Goal: Transaction & Acquisition: Purchase product/service

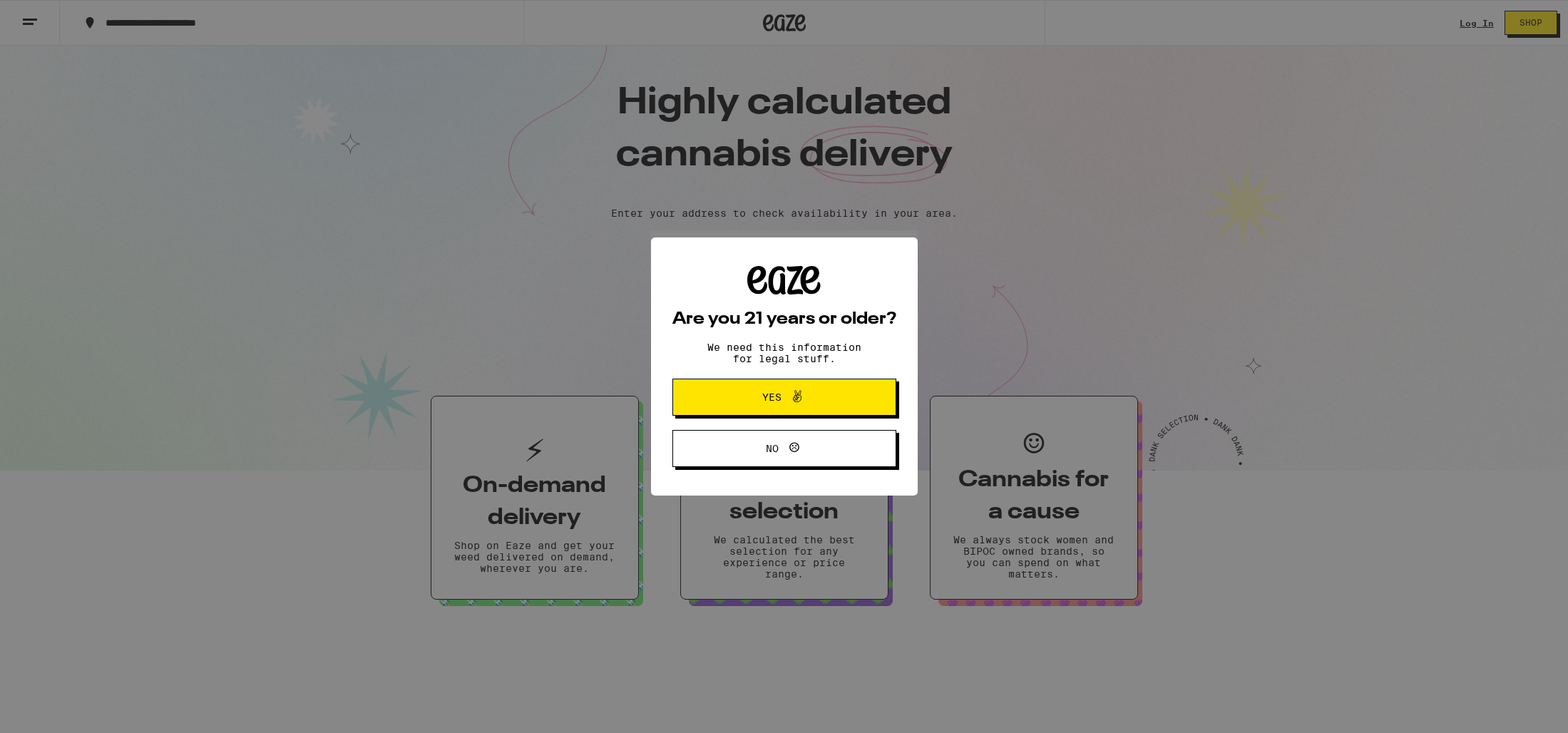
click at [779, 401] on span "Yes" at bounding box center [772, 397] width 20 height 10
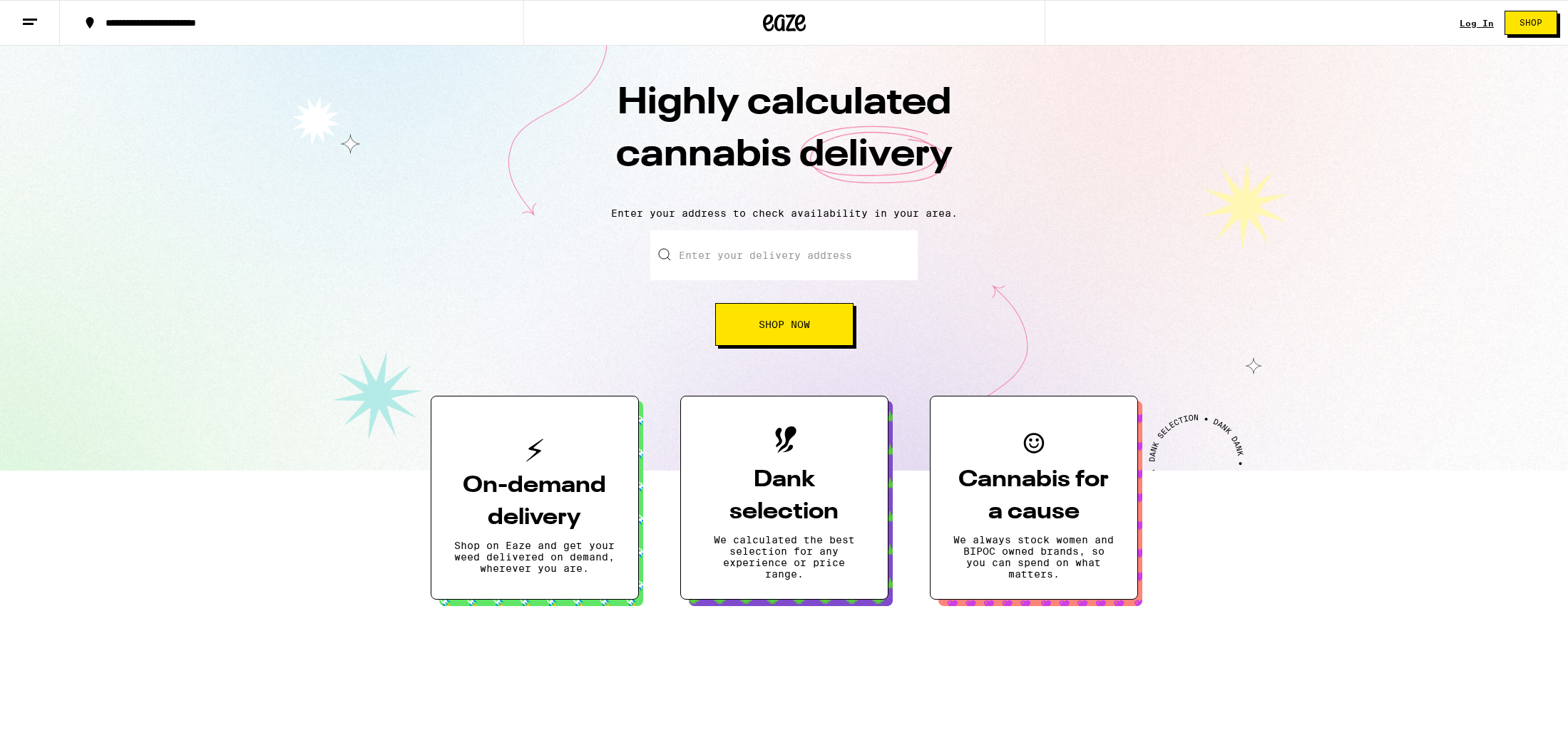
drag, startPoint x: 778, startPoint y: 324, endPoint x: 762, endPoint y: 271, distance: 55.4
click at [762, 271] on div "Enter your delivery address Shop Now" at bounding box center [784, 287] width 268 height 115
click at [1471, 24] on link "Log In" at bounding box center [1476, 23] width 34 height 9
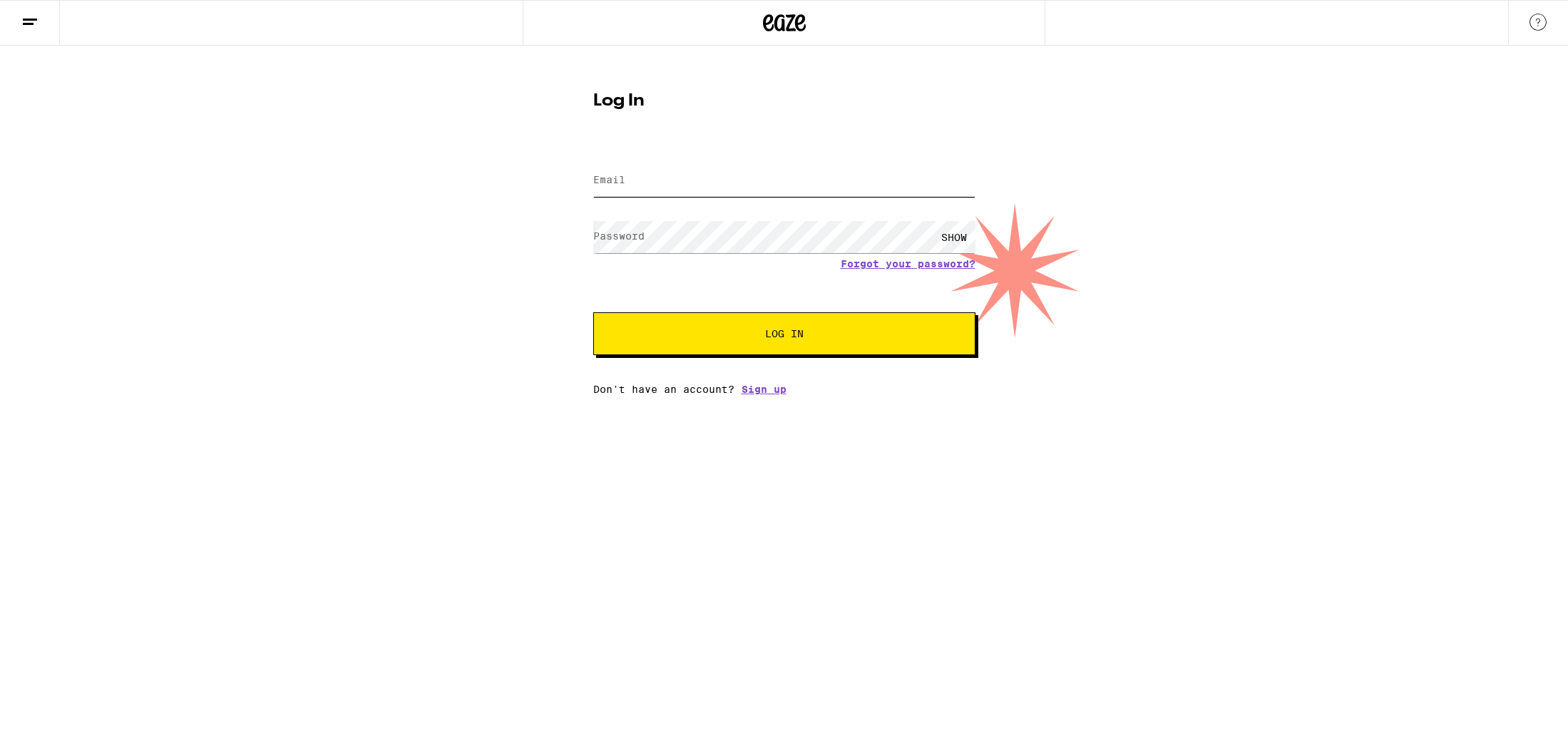
type input "[EMAIL_ADDRESS][DOMAIN_NAME]"
click at [670, 189] on input "[EMAIL_ADDRESS][DOMAIN_NAME]" at bounding box center [784, 180] width 382 height 32
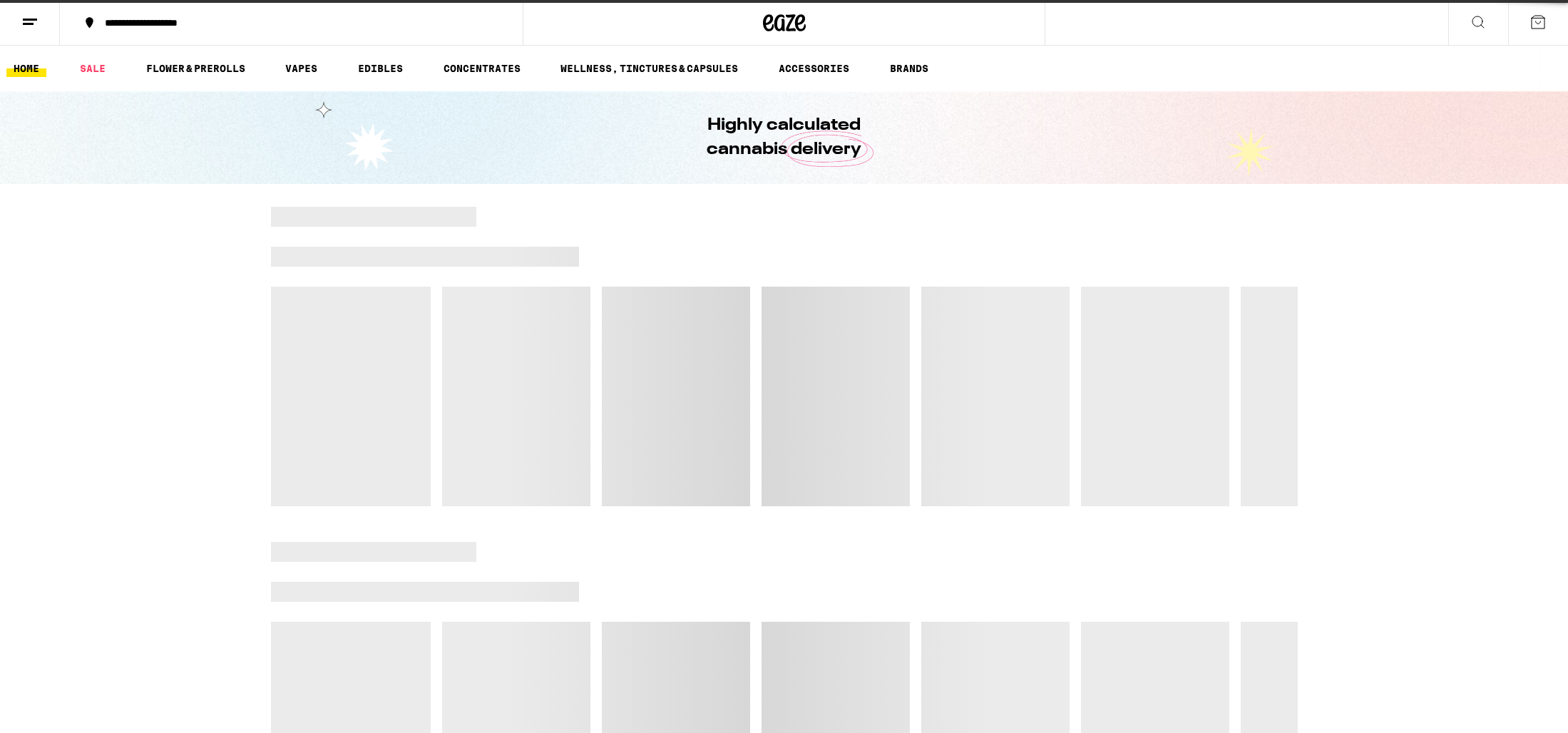
click at [1257, 164] on div "Highly calculated cannabis delivery" at bounding box center [784, 137] width 1568 height 93
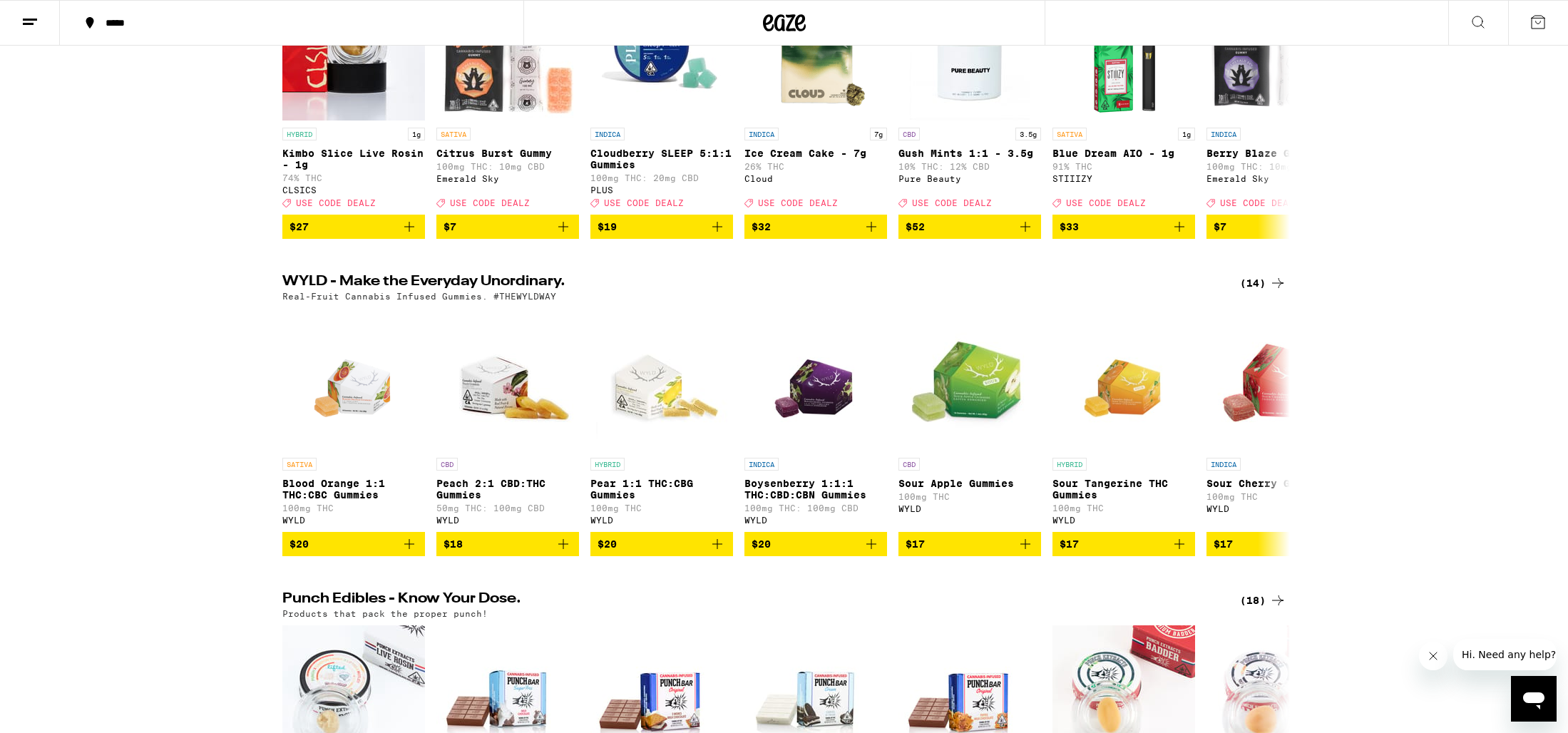
scroll to position [262, 0]
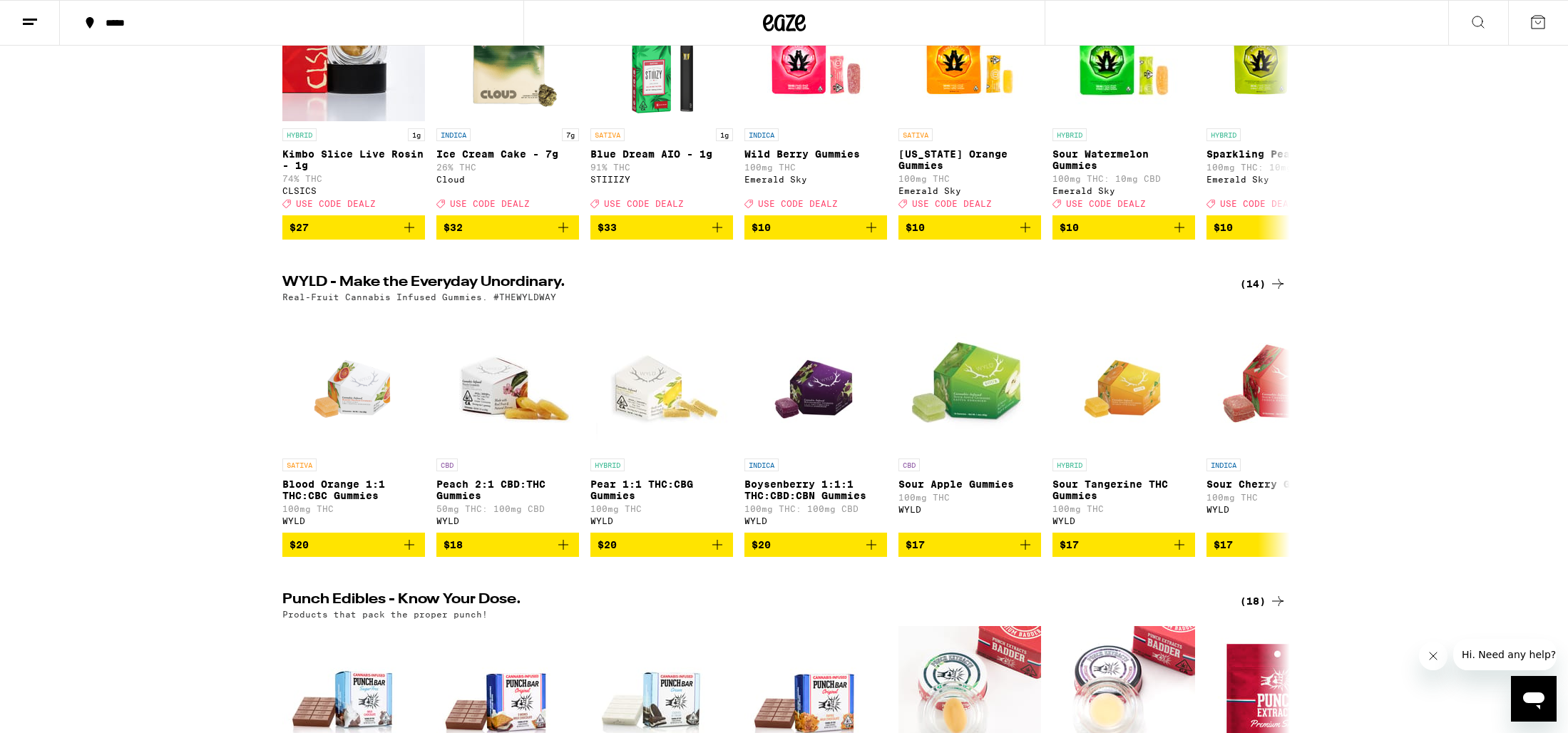
click at [309, 287] on h2 "WYLD - Make the Everyday Unordinary." at bounding box center [749, 284] width 934 height 17
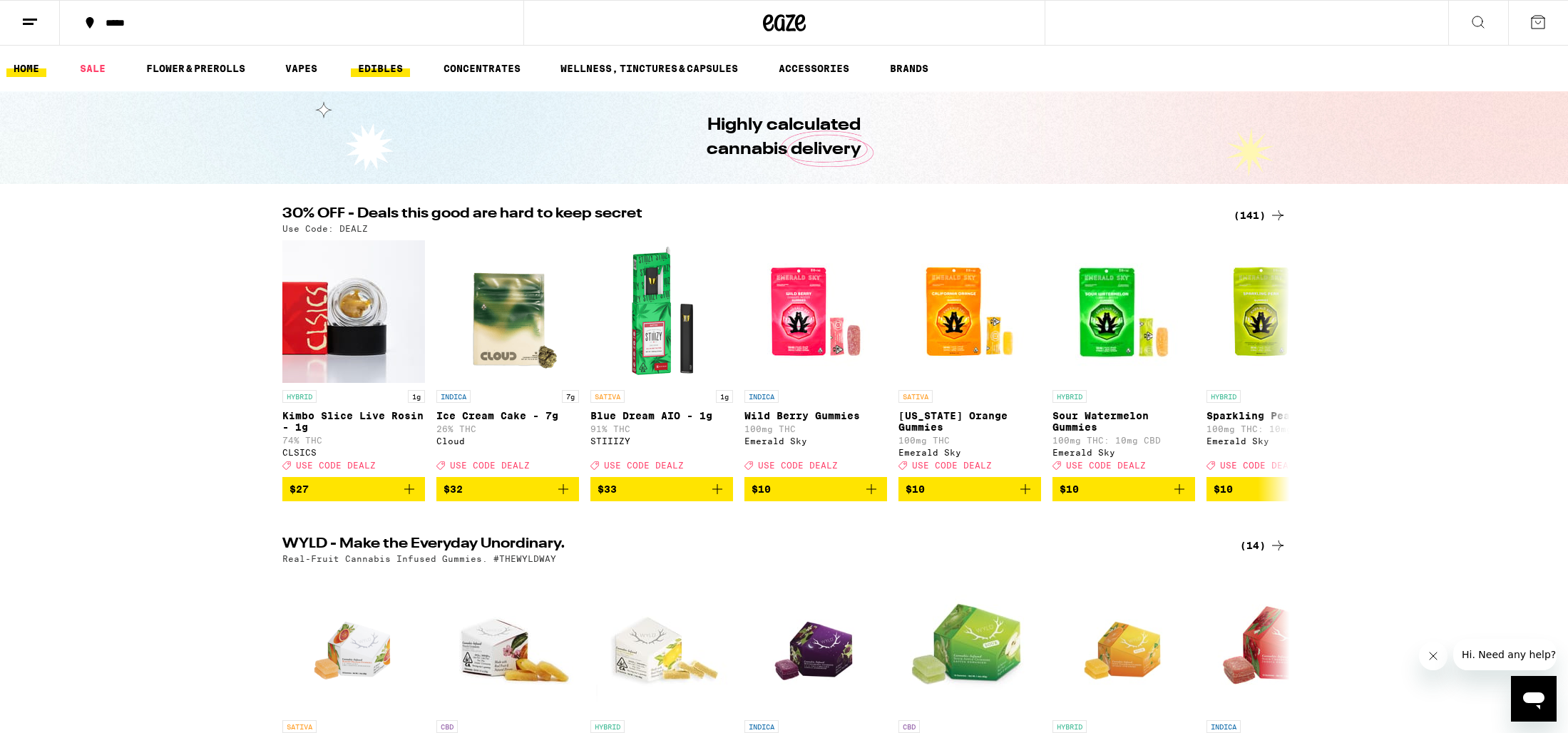
click at [396, 70] on link "EDIBLES" at bounding box center [380, 68] width 59 height 17
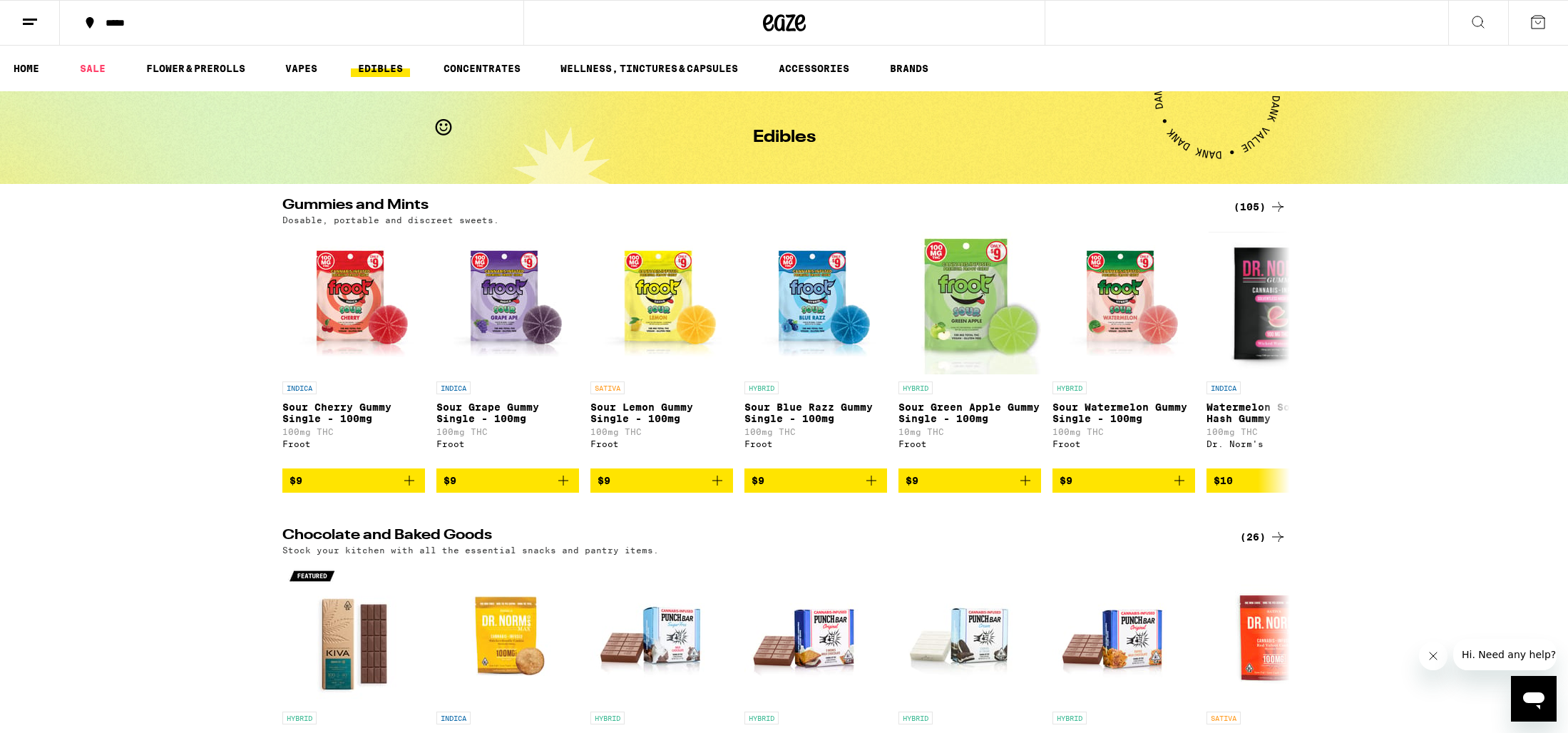
click at [1277, 205] on icon at bounding box center [1277, 207] width 17 height 17
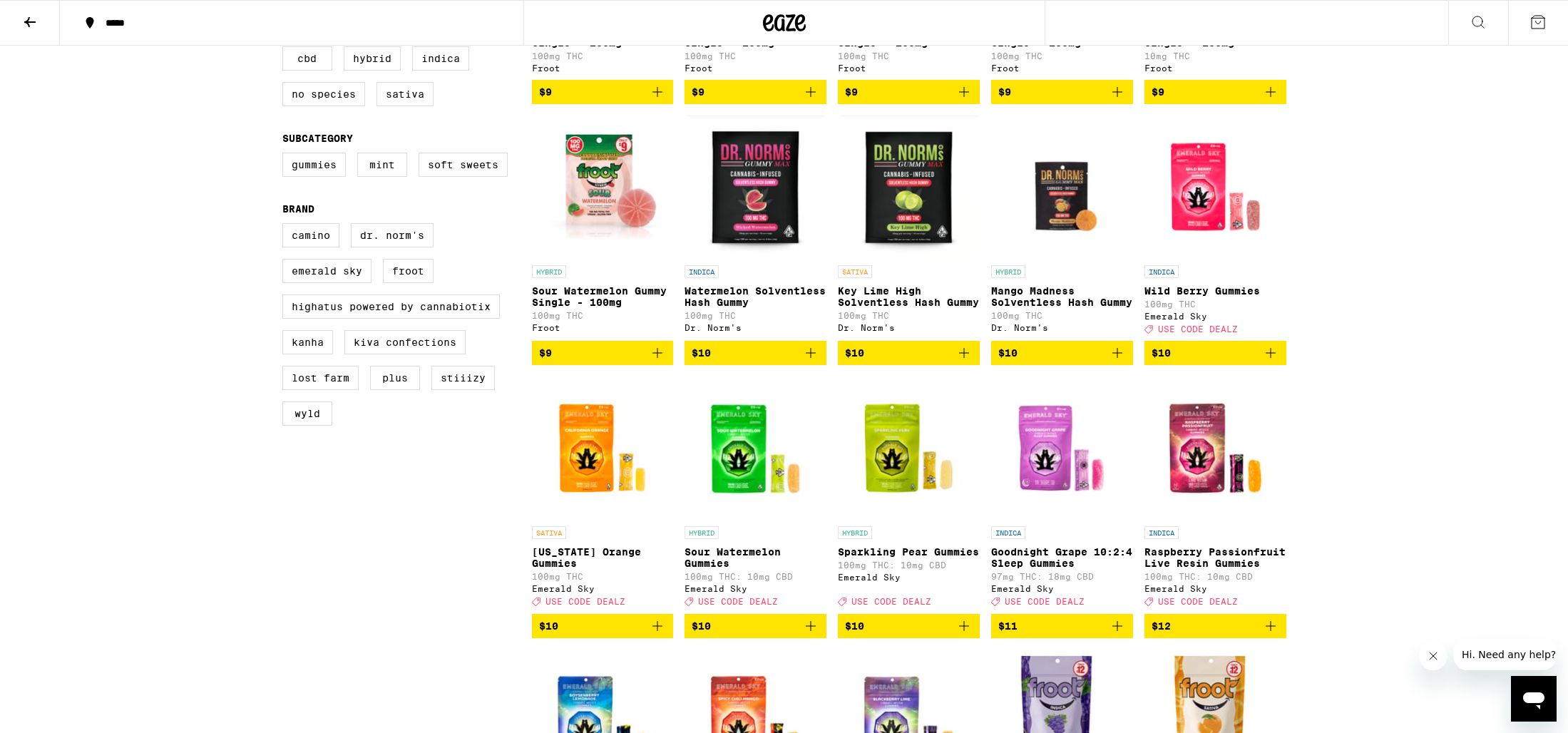
scroll to position [354, 0]
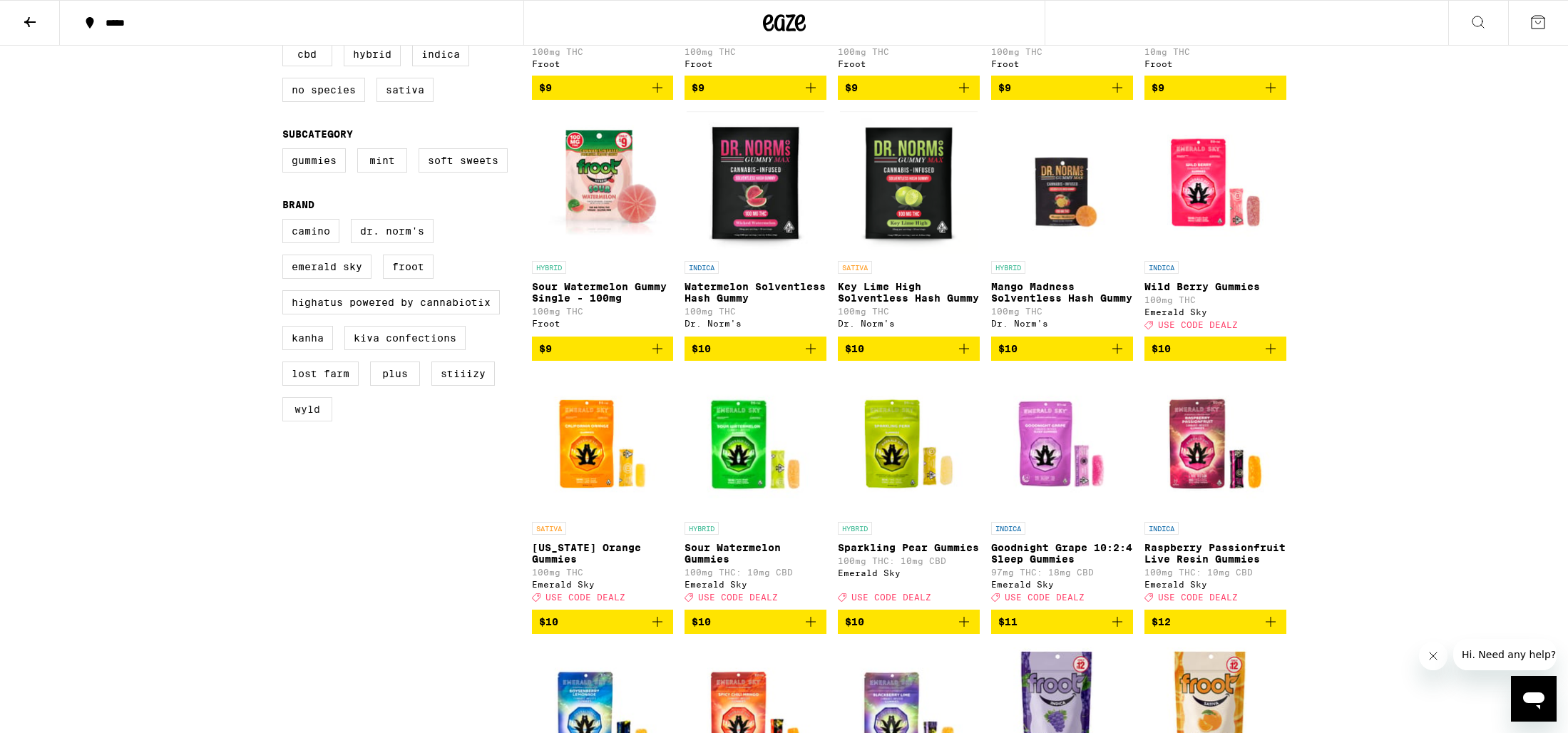
click at [317, 422] on label "WYLD" at bounding box center [308, 409] width 50 height 24
click at [286, 222] on input "WYLD" at bounding box center [285, 221] width 1 height 1
checkbox input "true"
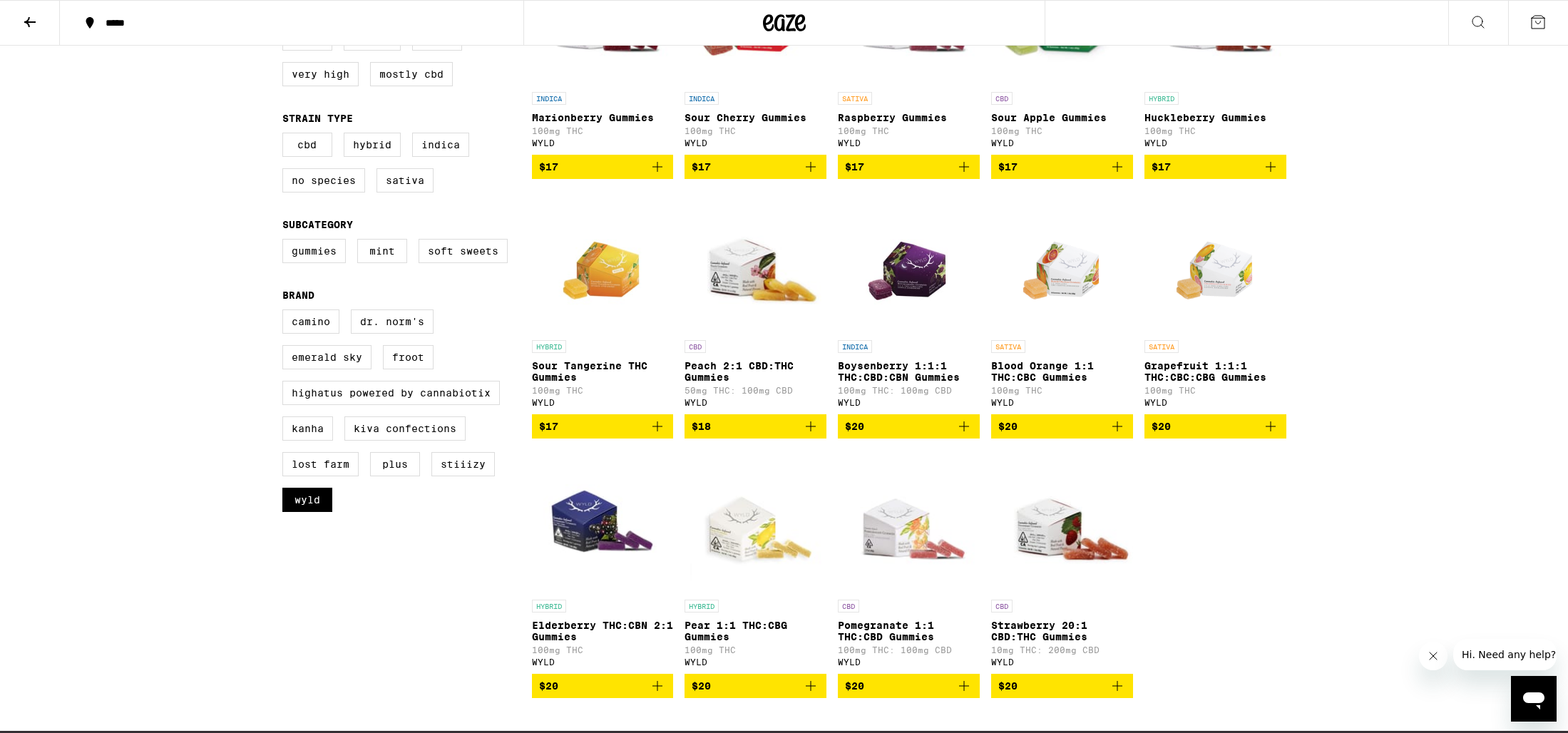
scroll to position [266, 0]
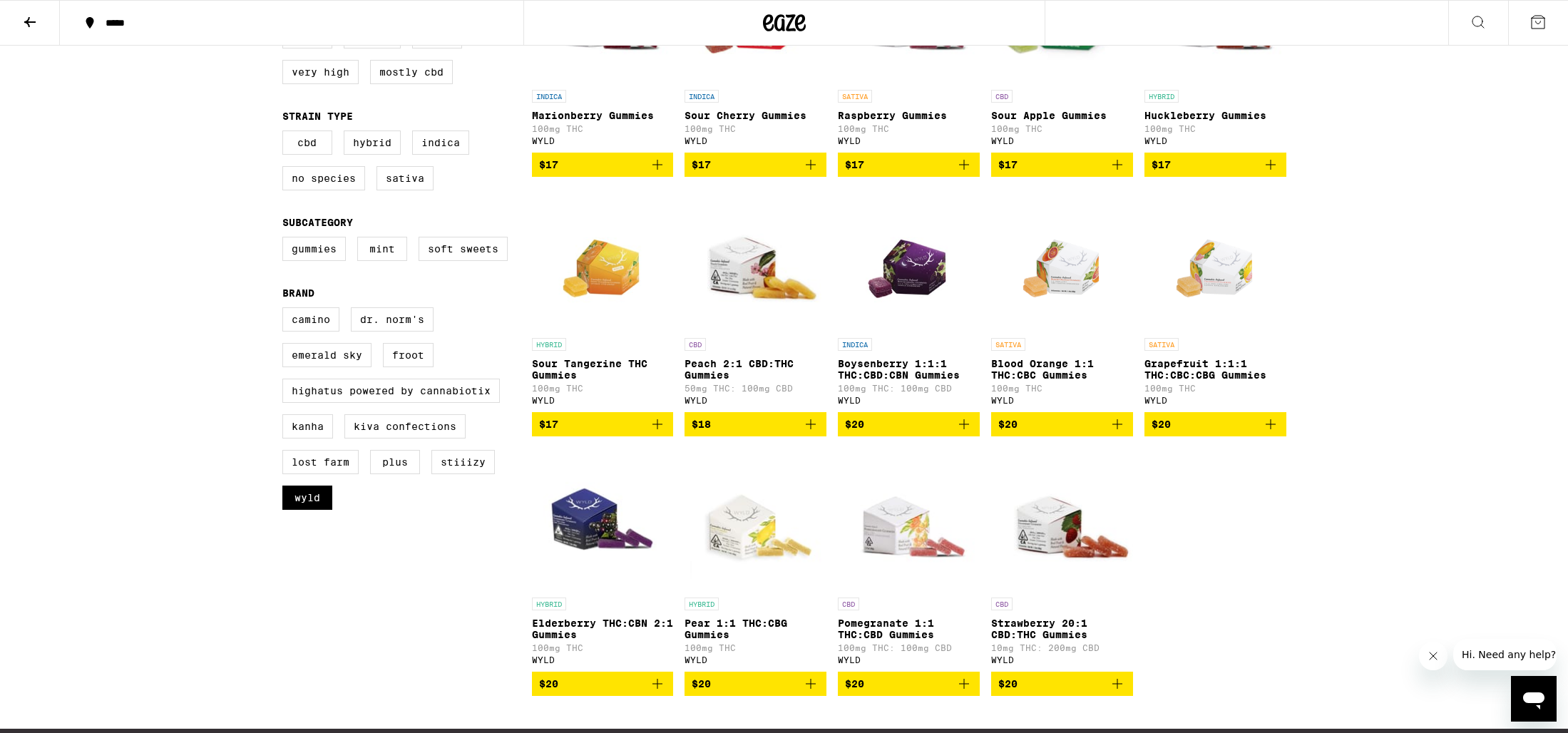
click at [1271, 431] on icon "Add to bag" at bounding box center [1270, 424] width 17 height 17
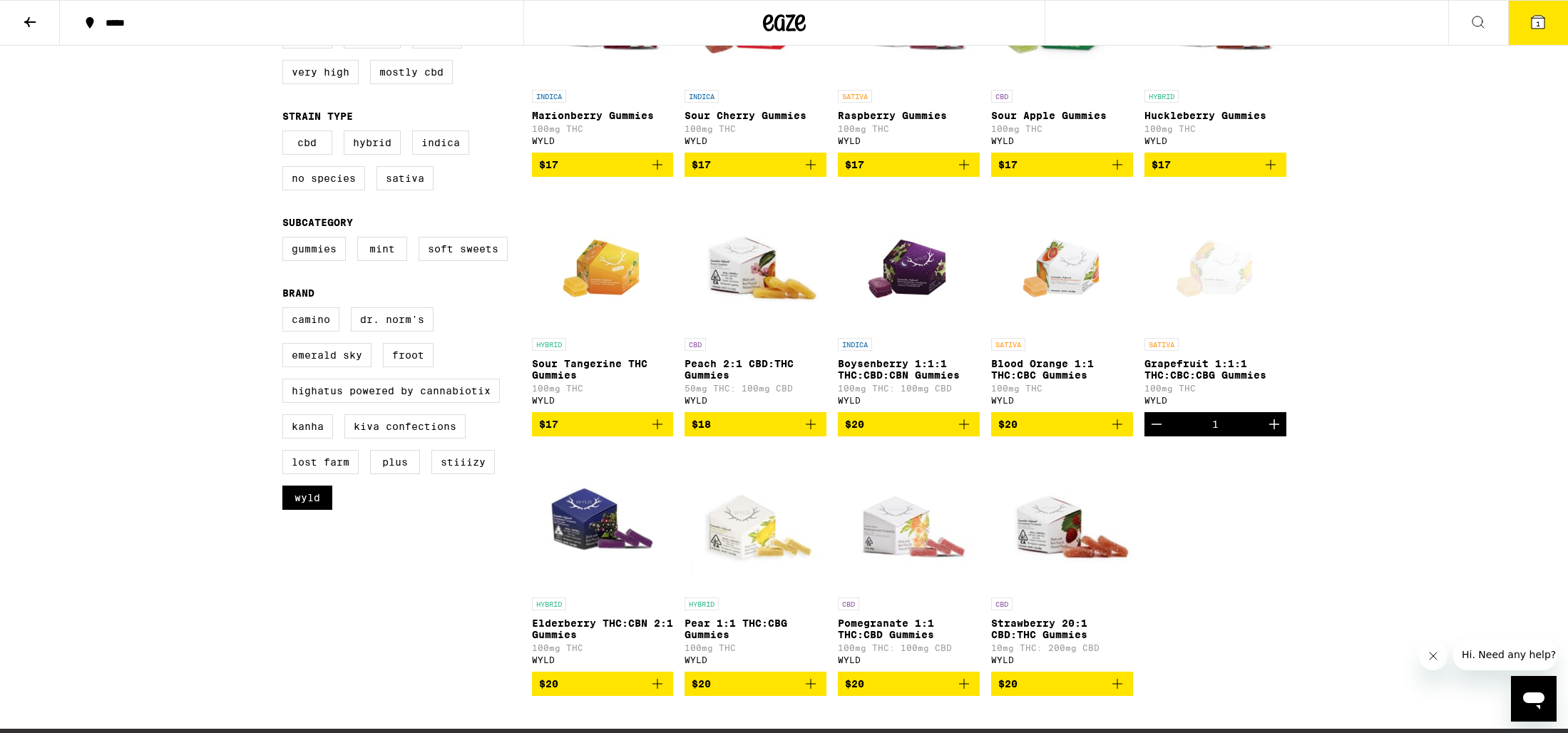
scroll to position [311, 0]
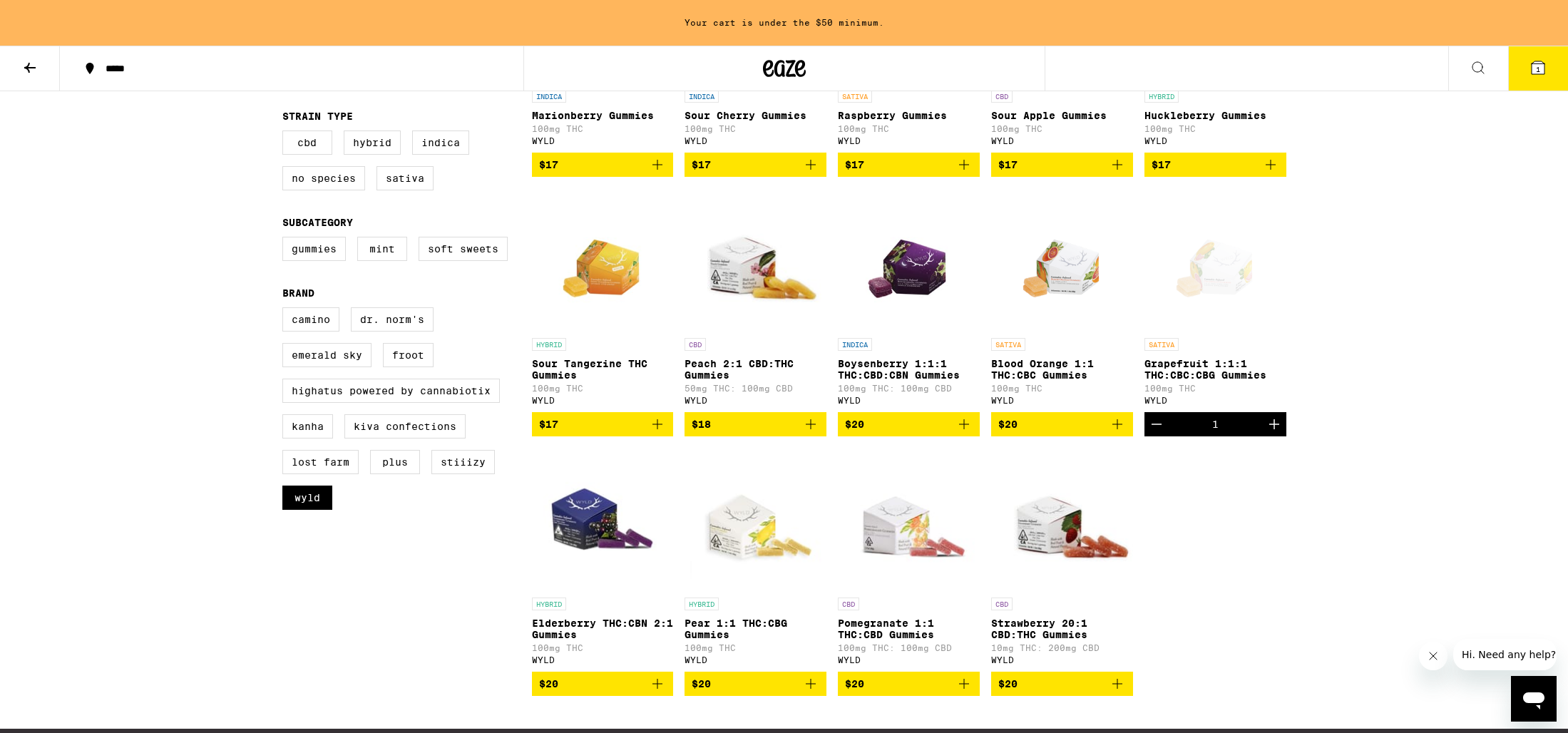
click at [1122, 433] on icon "Add to bag" at bounding box center [1117, 424] width 17 height 17
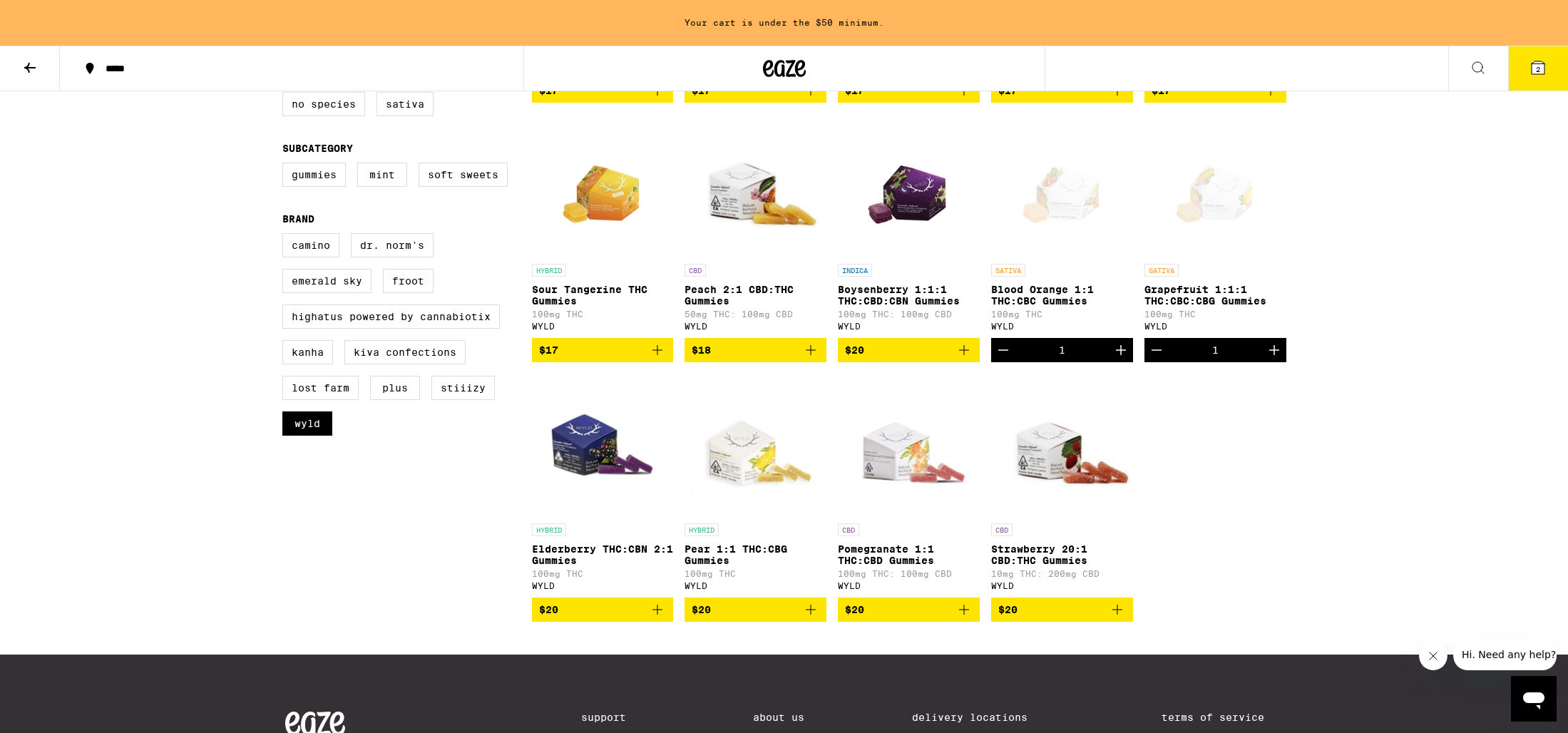
scroll to position [389, 0]
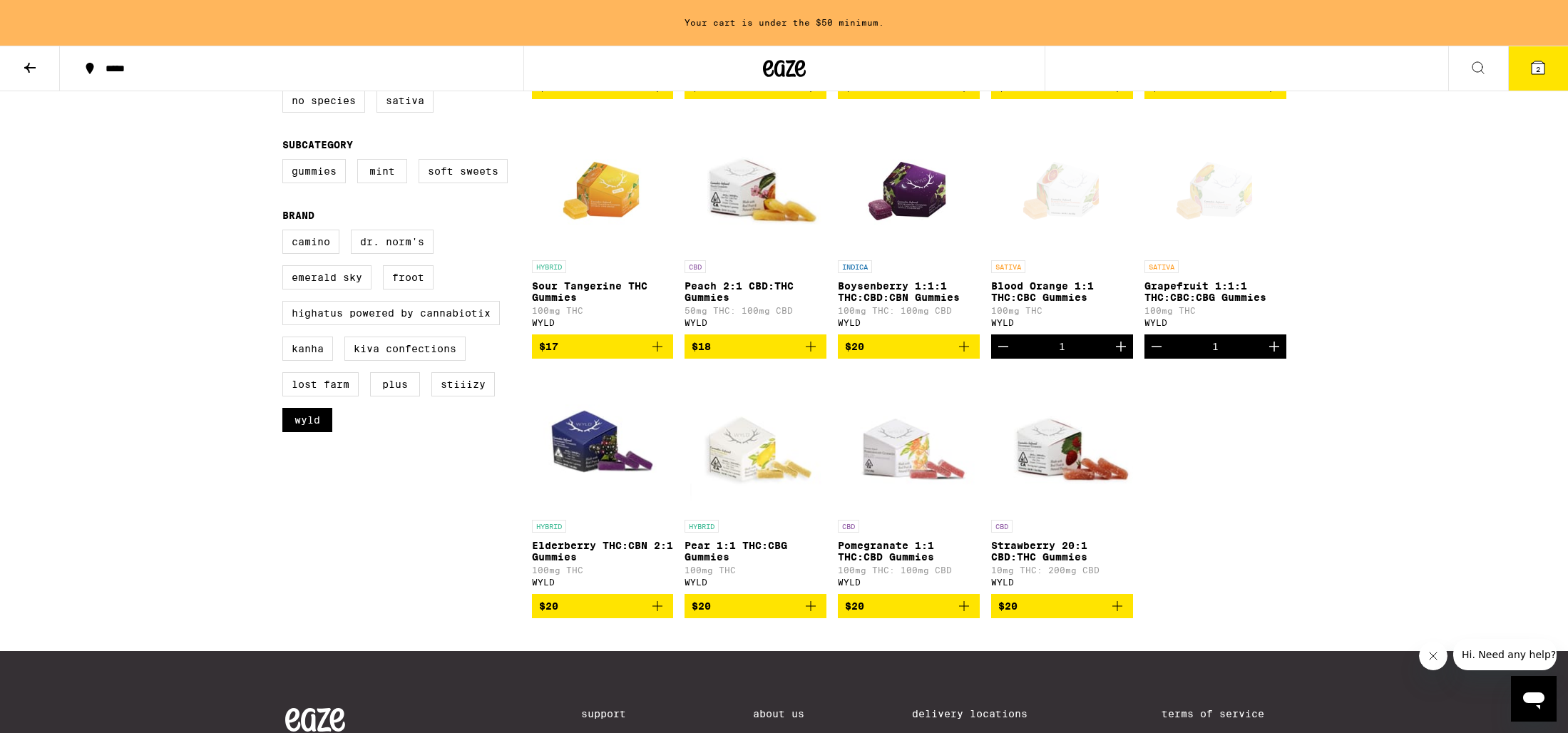
click at [966, 615] on icon "Add to bag" at bounding box center [963, 606] width 17 height 17
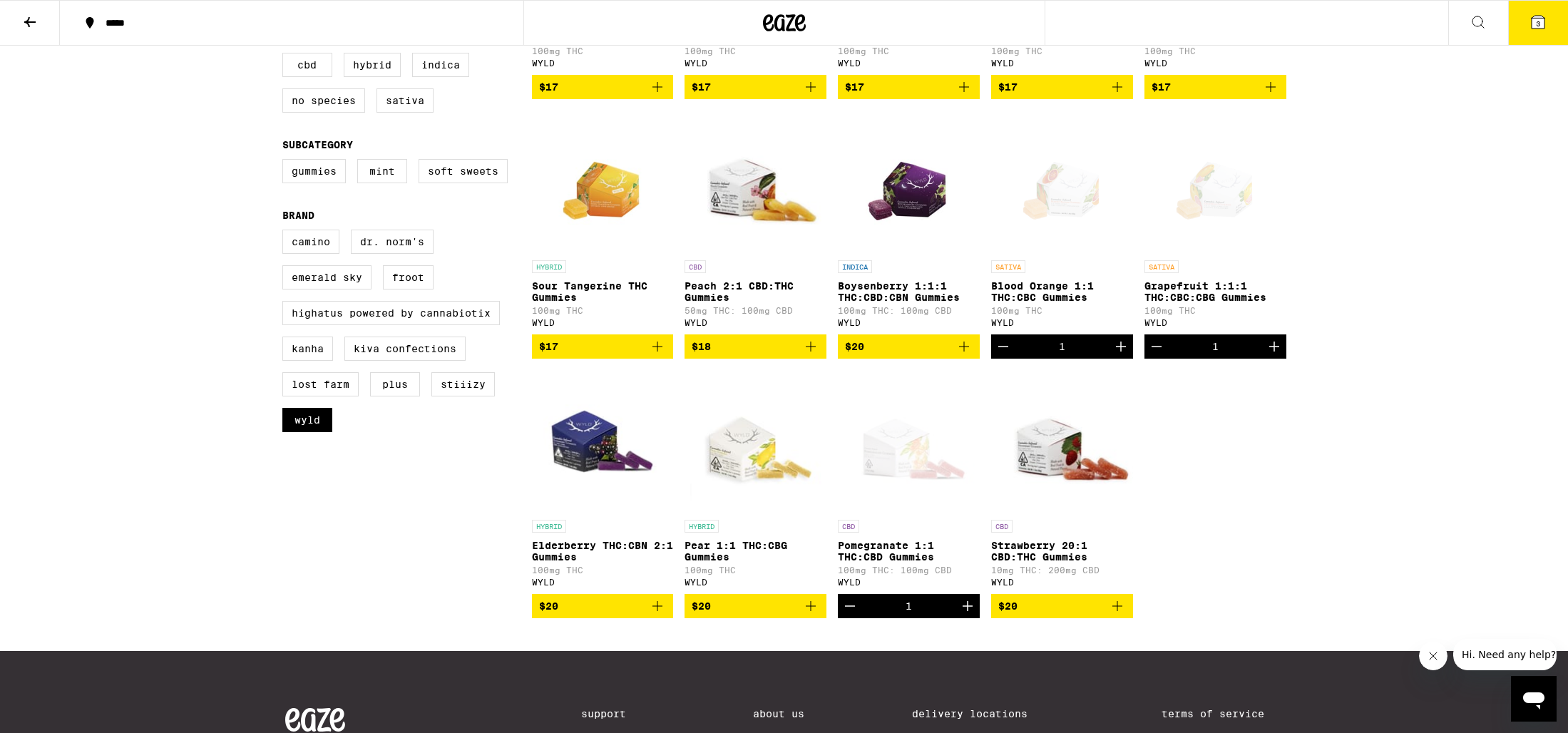
click at [808, 615] on icon "Add to bag" at bounding box center [810, 606] width 17 height 17
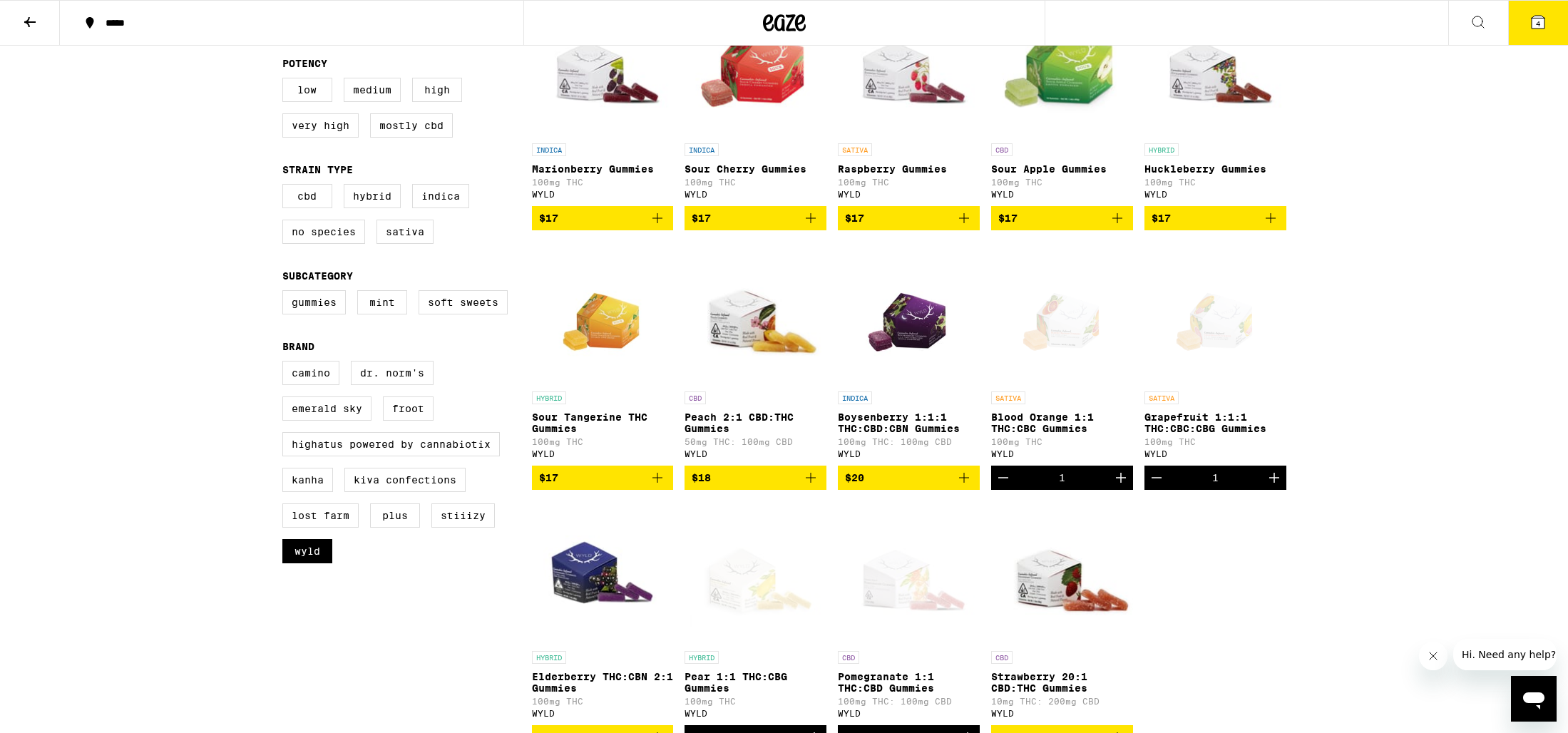
scroll to position [0, 0]
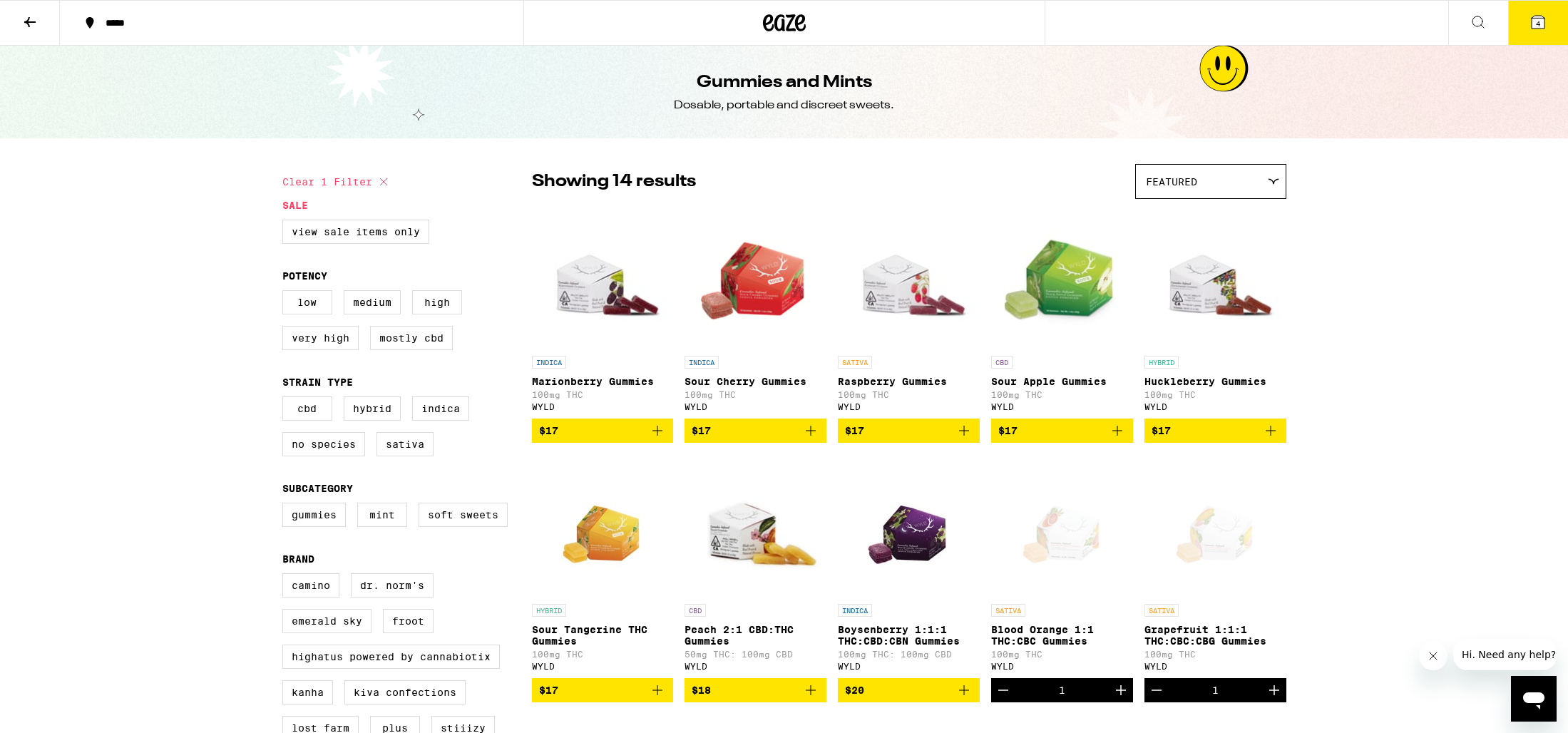
click at [1537, 24] on span "4" at bounding box center [1538, 23] width 5 height 8
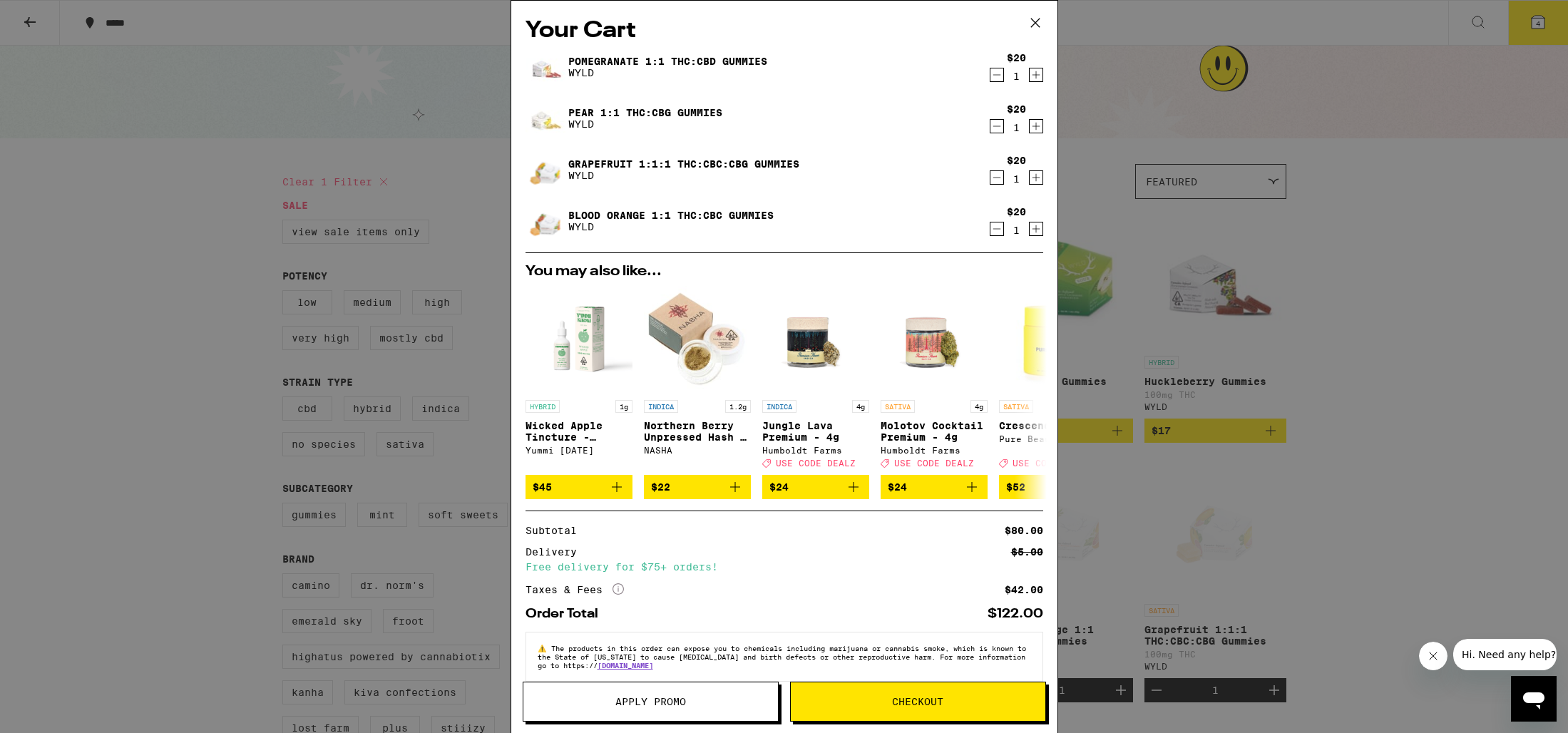
click at [1037, 76] on icon "Increment" at bounding box center [1035, 75] width 8 height 8
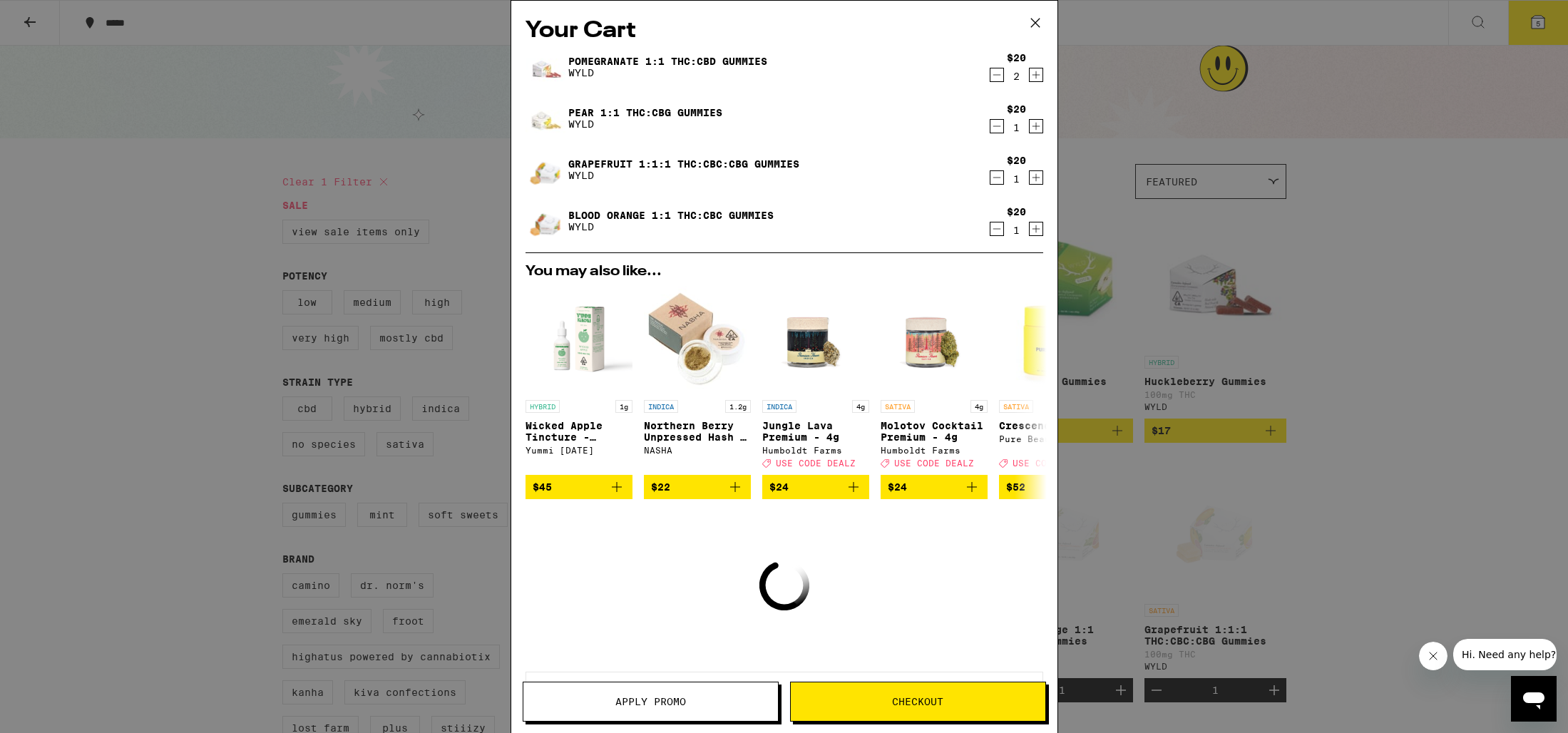
click at [1037, 76] on icon "Increment" at bounding box center [1035, 75] width 8 height 8
click at [1031, 130] on icon "Increment" at bounding box center [1036, 126] width 13 height 17
click at [1032, 173] on icon "Increment" at bounding box center [1036, 177] width 13 height 17
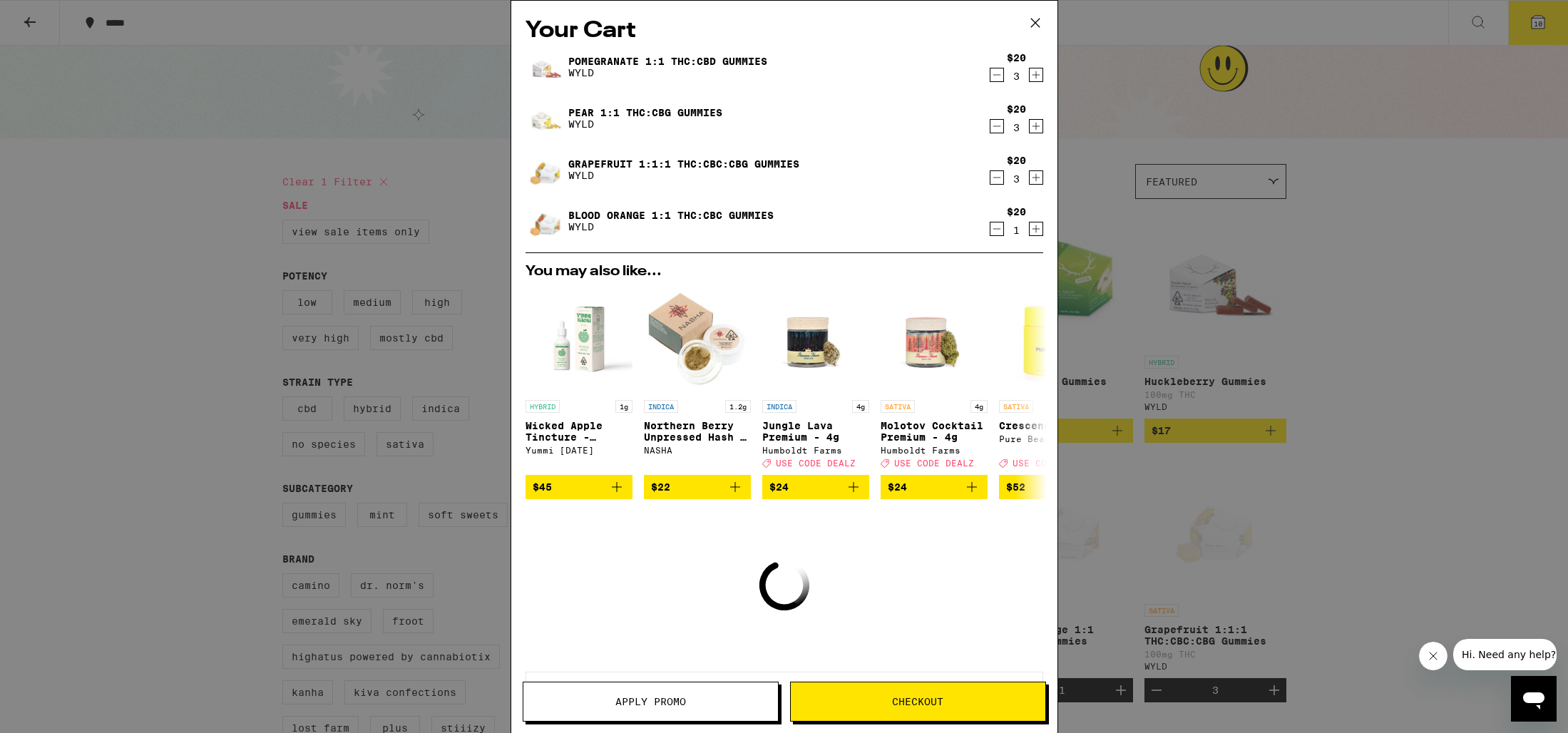
click at [1035, 233] on icon "Increment" at bounding box center [1035, 229] width 8 height 8
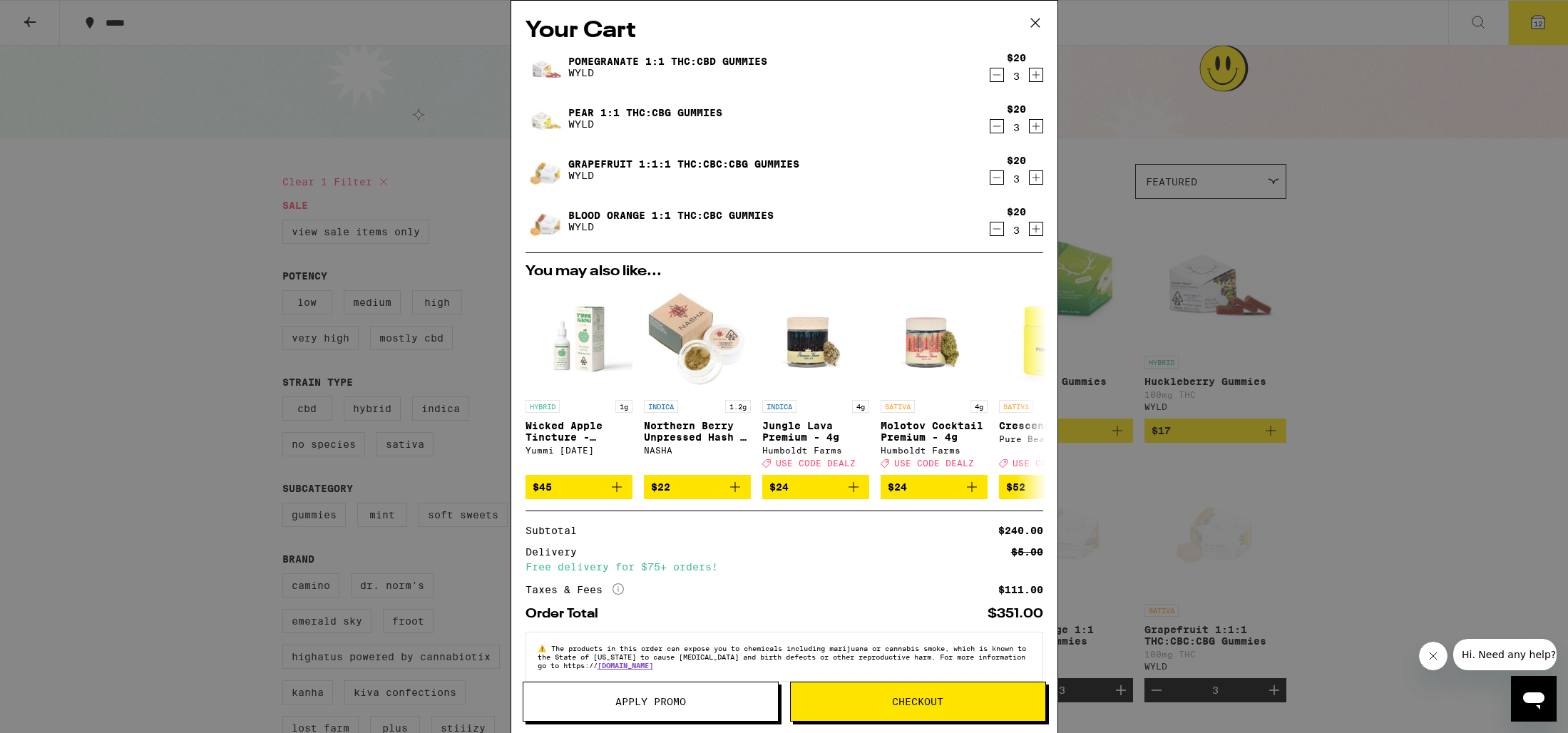
scroll to position [27, 0]
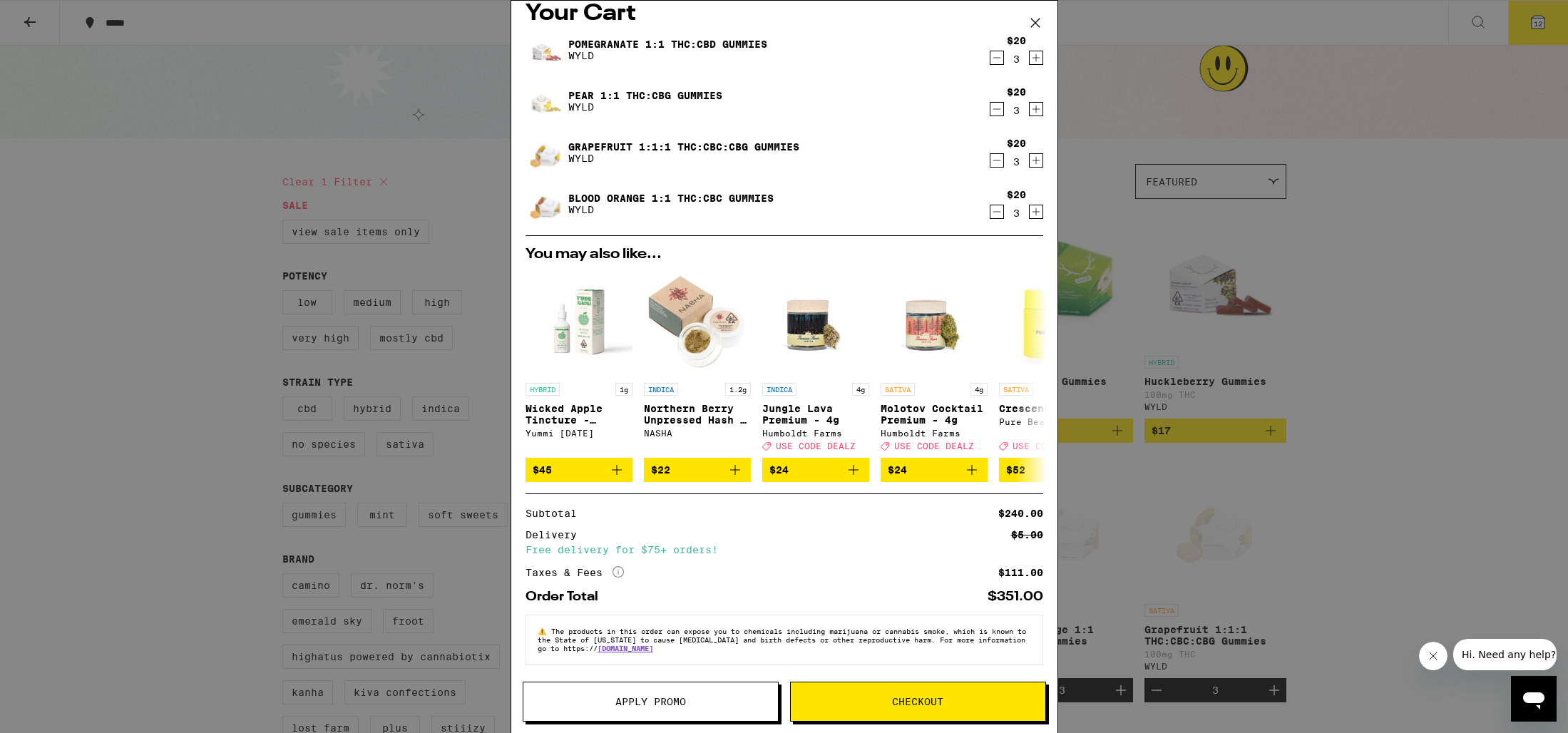
click at [906, 692] on button "Checkout" at bounding box center [918, 701] width 256 height 40
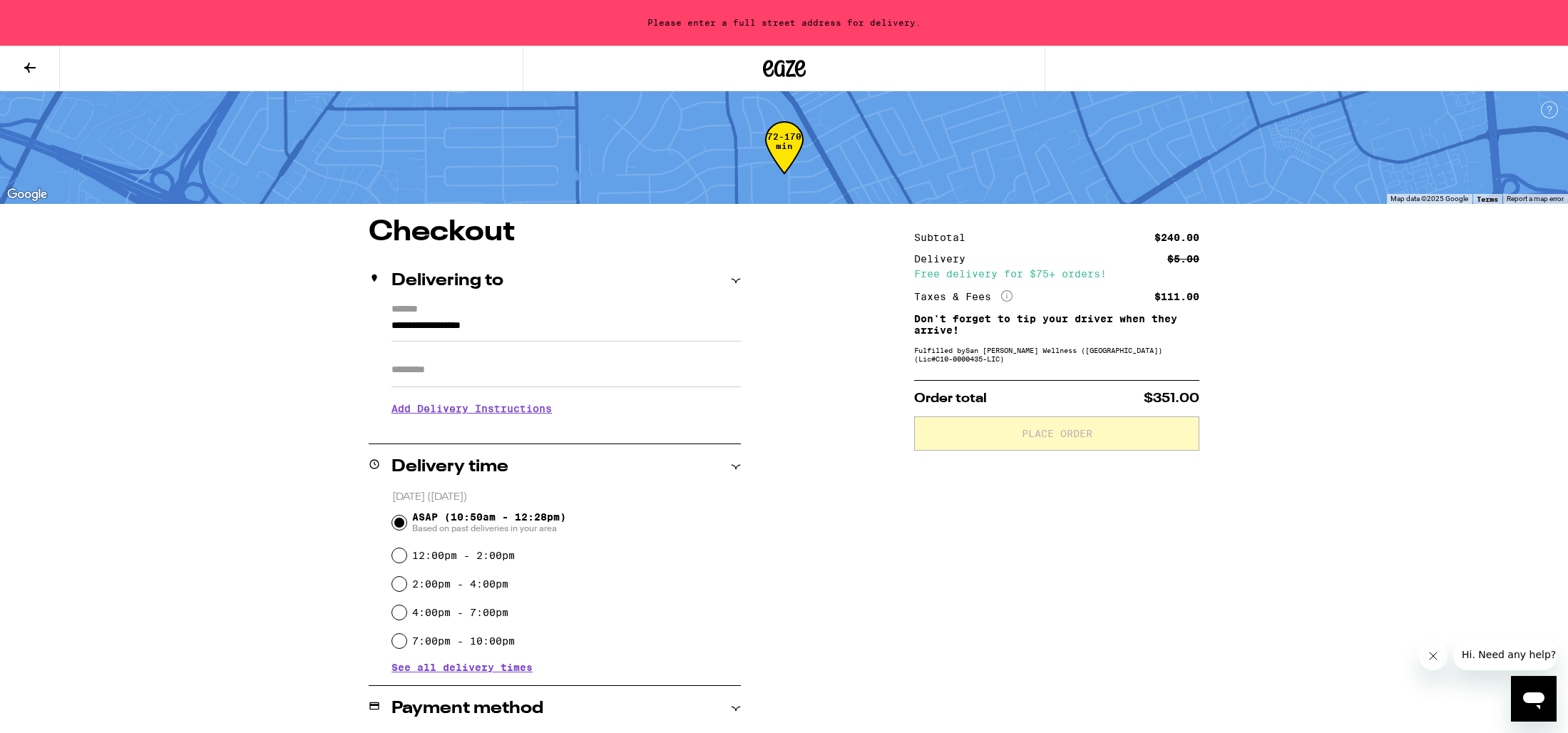
click at [482, 561] on label "12:00pm - 2:00pm" at bounding box center [464, 555] width 103 height 11
click at [406, 561] on input "12:00pm - 2:00pm" at bounding box center [399, 555] width 14 height 14
radio input "true"
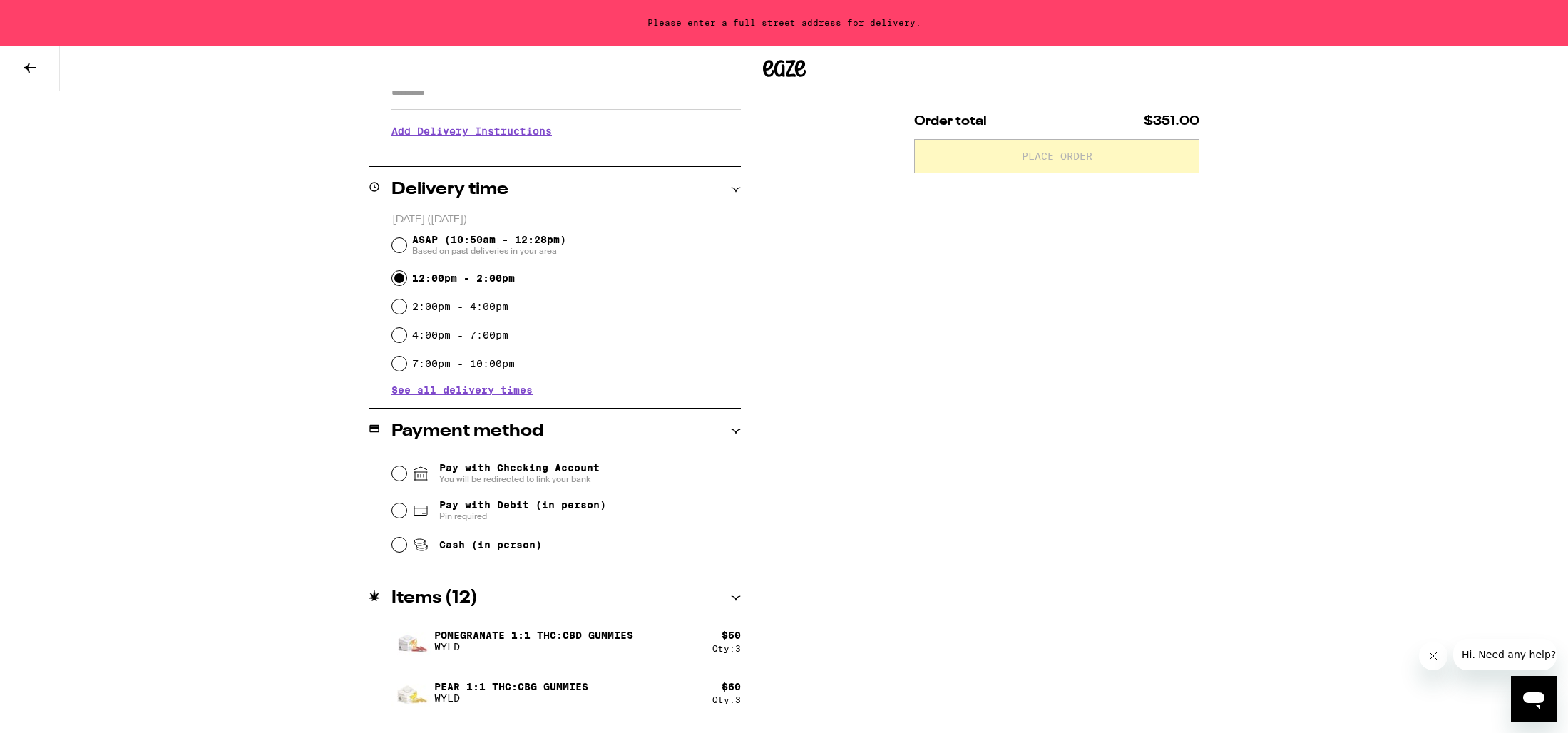
scroll to position [372, 0]
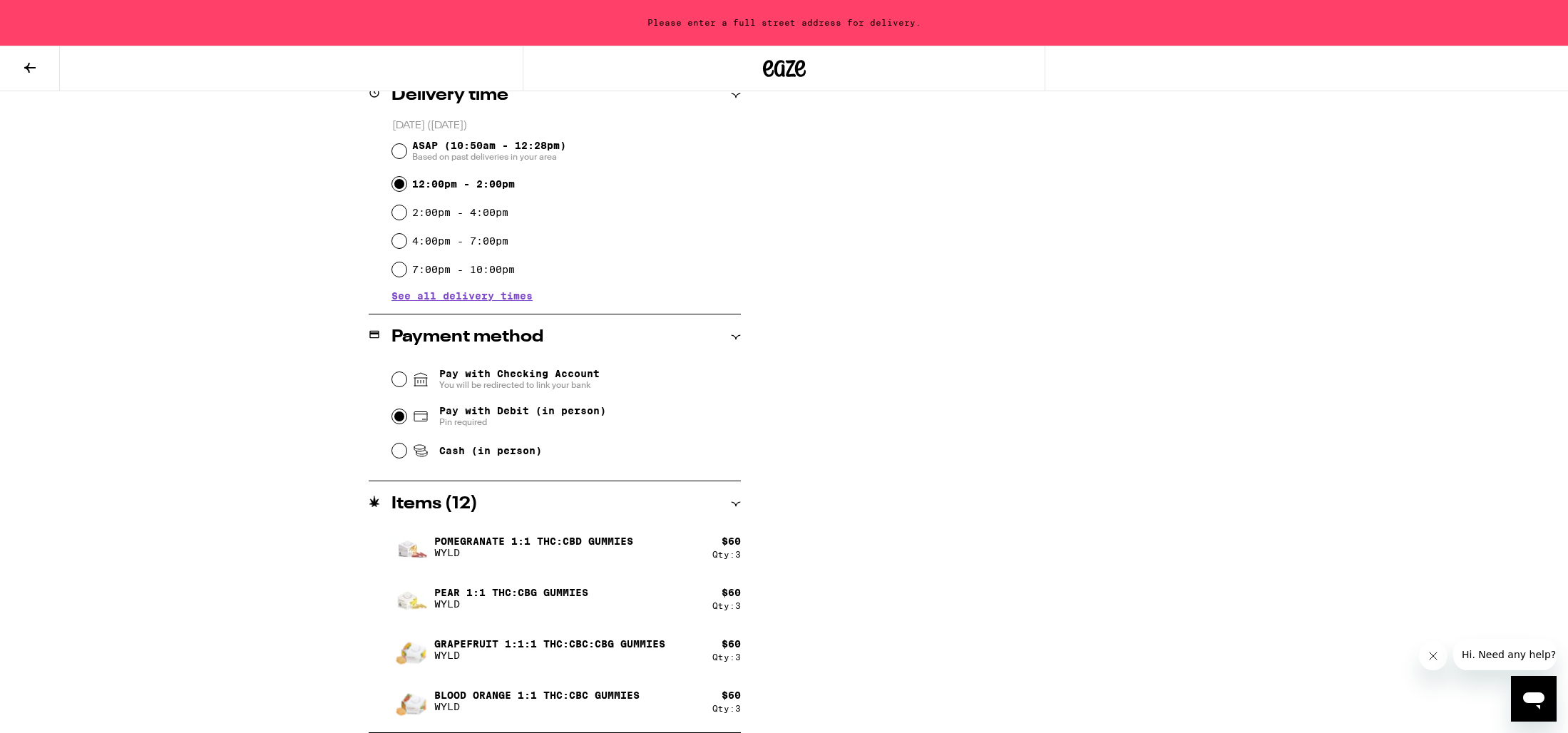
click at [400, 420] on input "Pay with Debit (in person) Pin required" at bounding box center [399, 416] width 14 height 14
radio input "true"
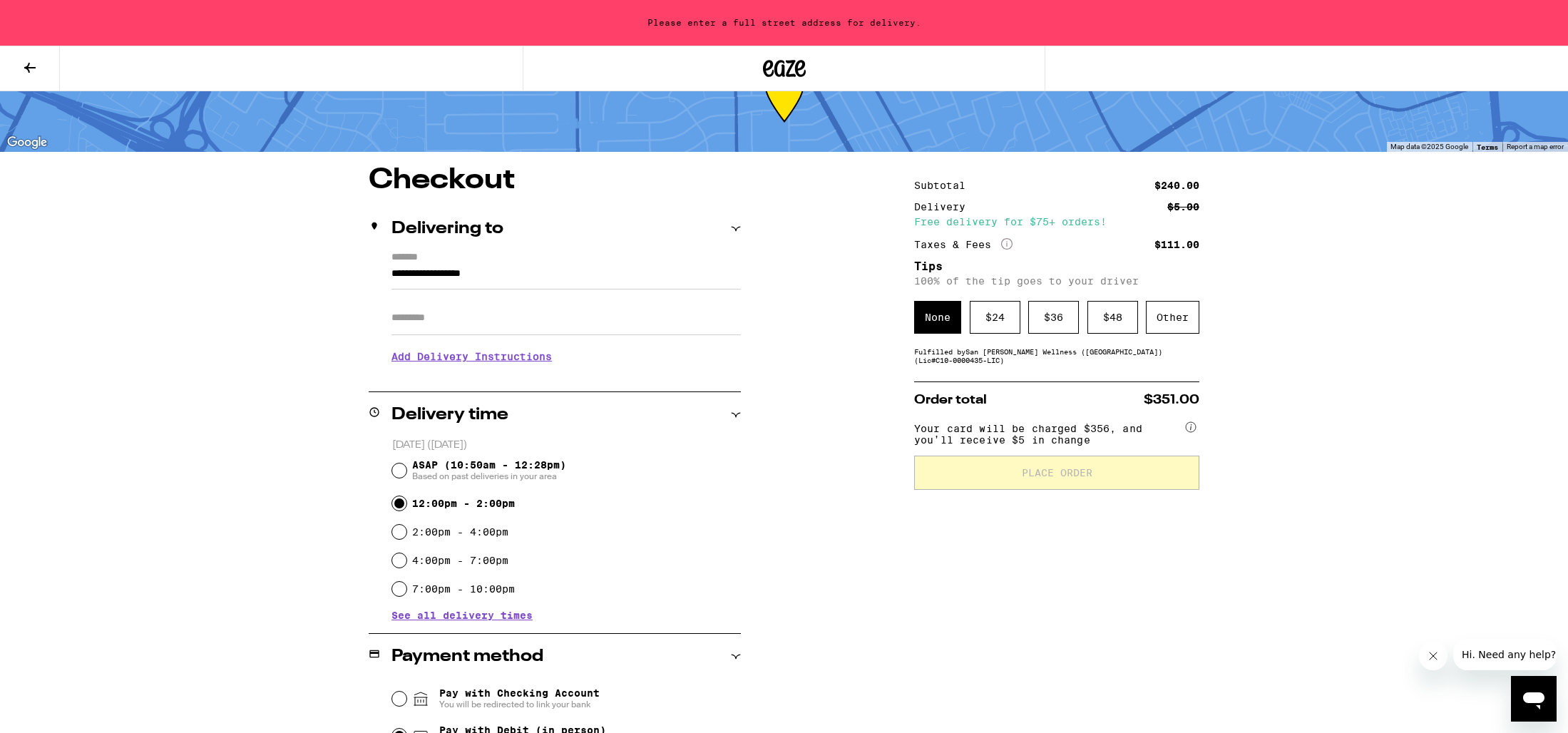
scroll to position [0, 0]
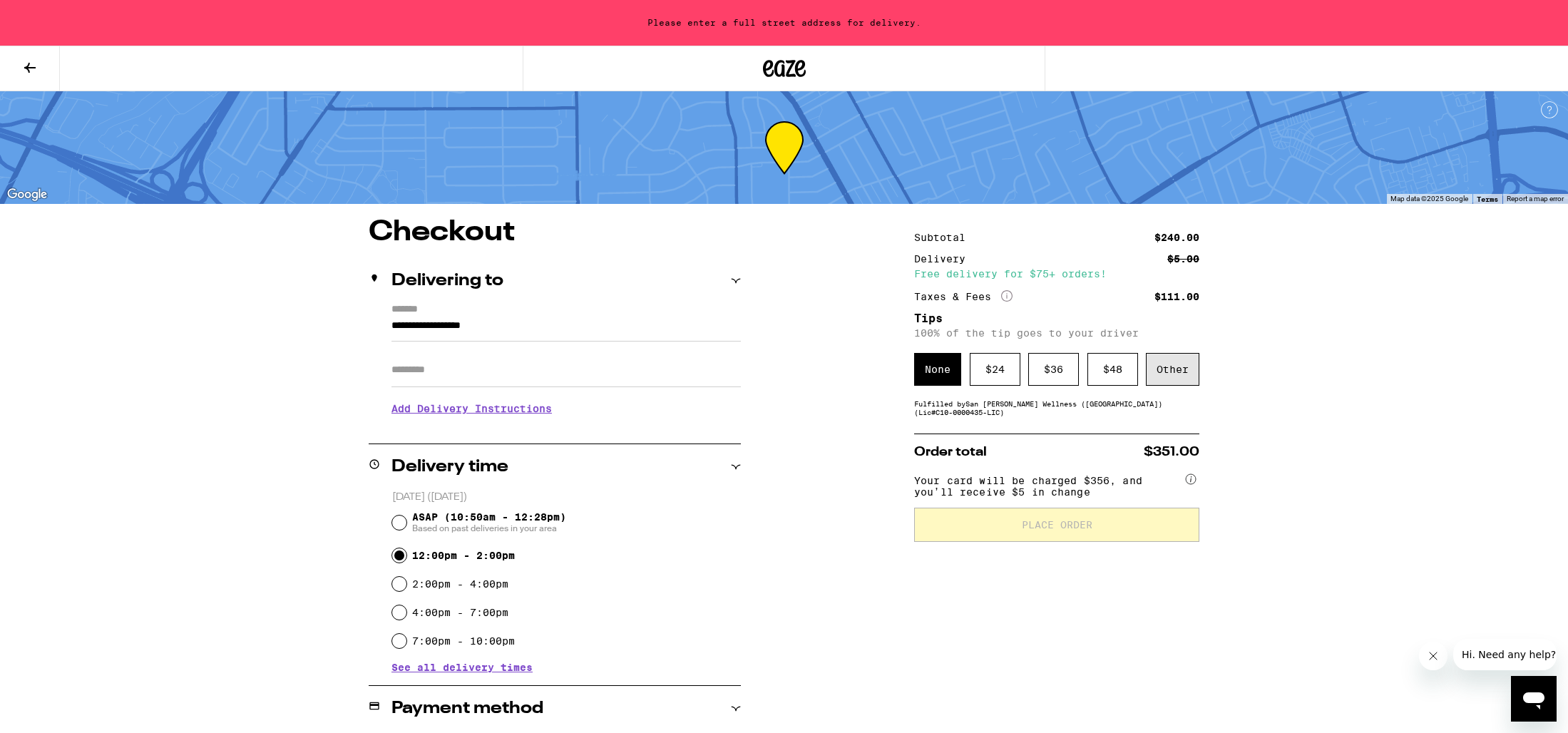
click at [1169, 380] on div "Other" at bounding box center [1172, 370] width 54 height 33
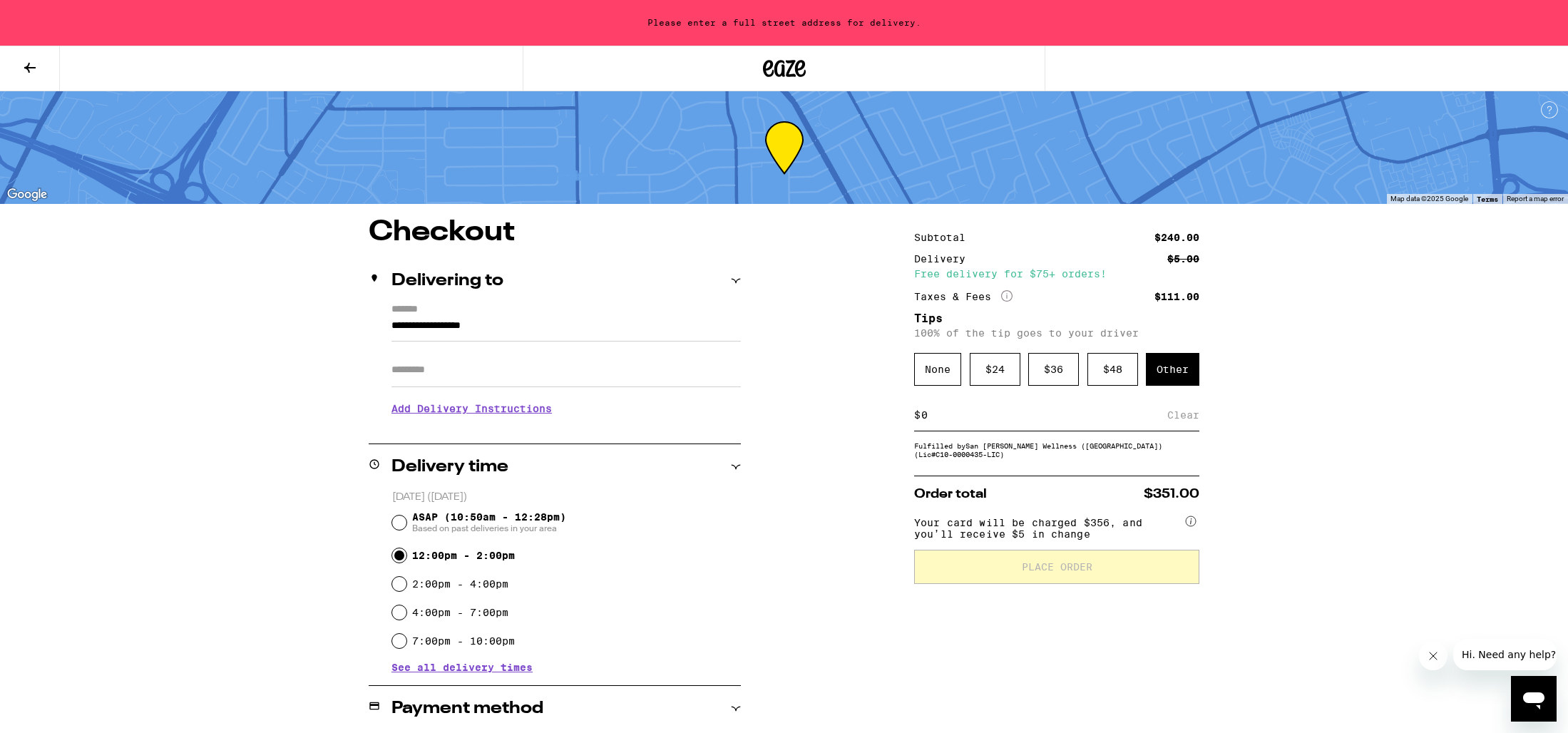
drag, startPoint x: 972, startPoint y: 428, endPoint x: 914, endPoint y: 413, distance: 59.9
click at [914, 413] on div "**********" at bounding box center [784, 661] width 1027 height 887
click at [926, 411] on div "$ Clear" at bounding box center [1056, 416] width 285 height 32
click at [926, 417] on input at bounding box center [1043, 415] width 247 height 13
type input "5"
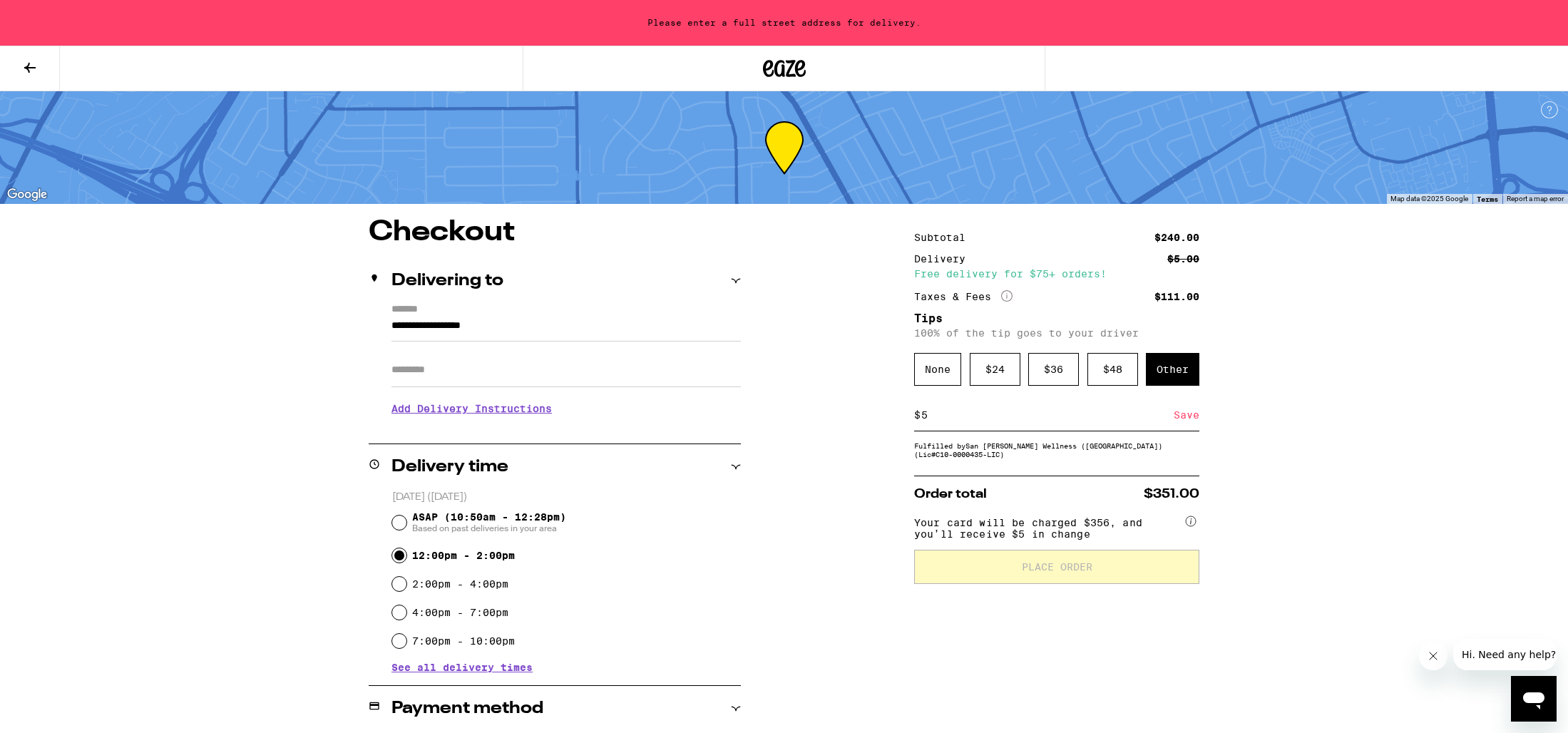
click at [838, 530] on div "**********" at bounding box center [784, 661] width 1027 height 887
click at [516, 330] on input "**********" at bounding box center [565, 330] width 349 height 24
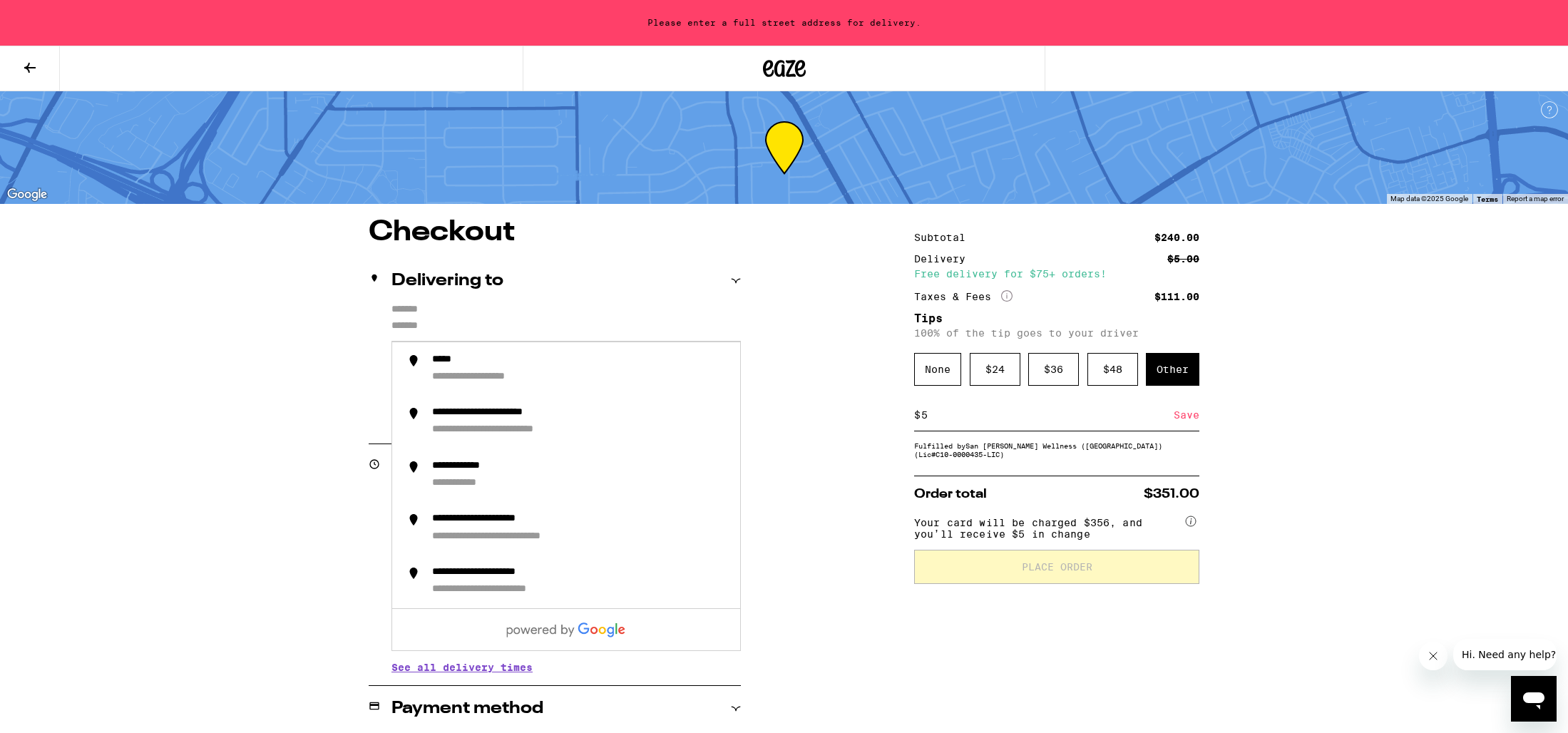
type input "**********"
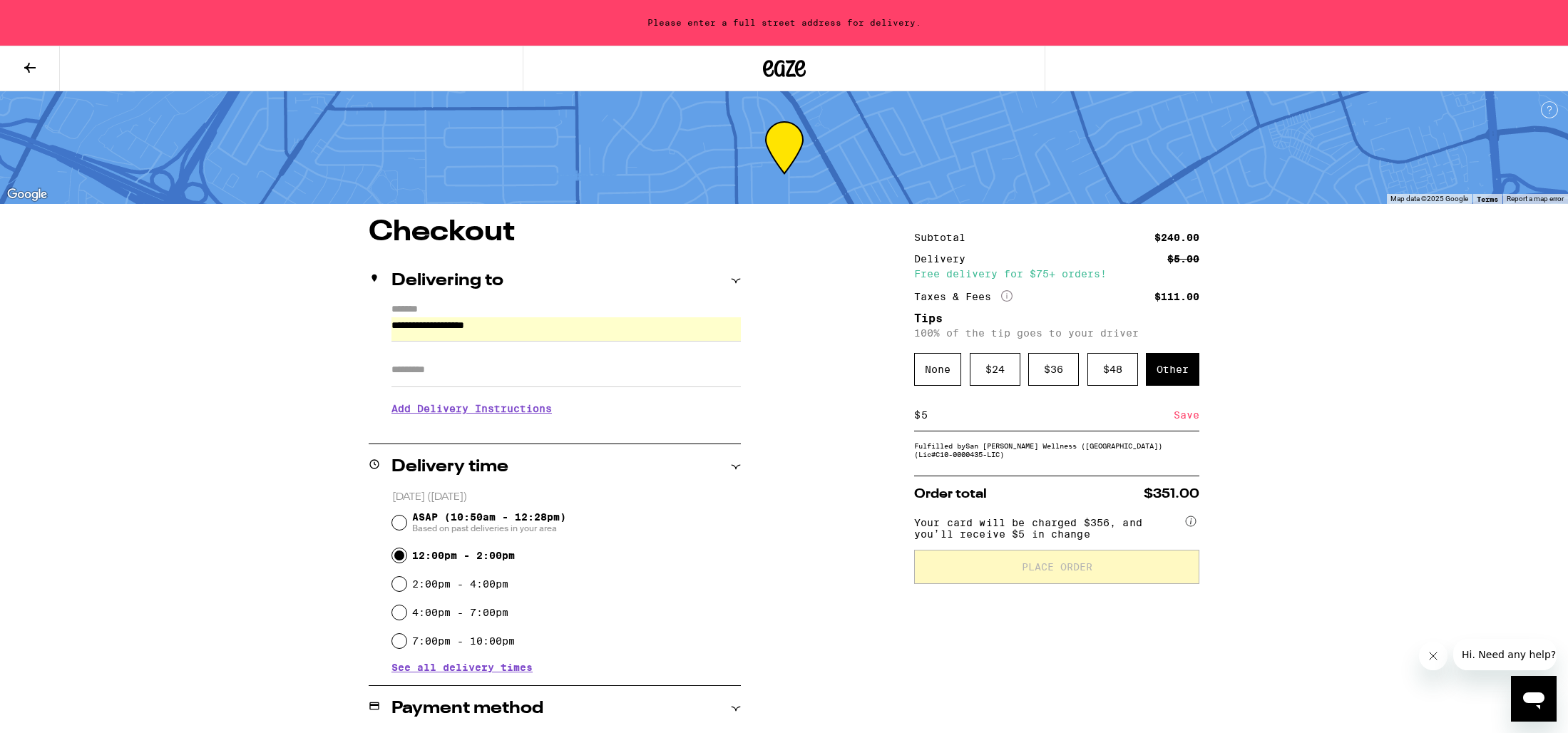
click at [594, 327] on input "**********" at bounding box center [565, 330] width 349 height 24
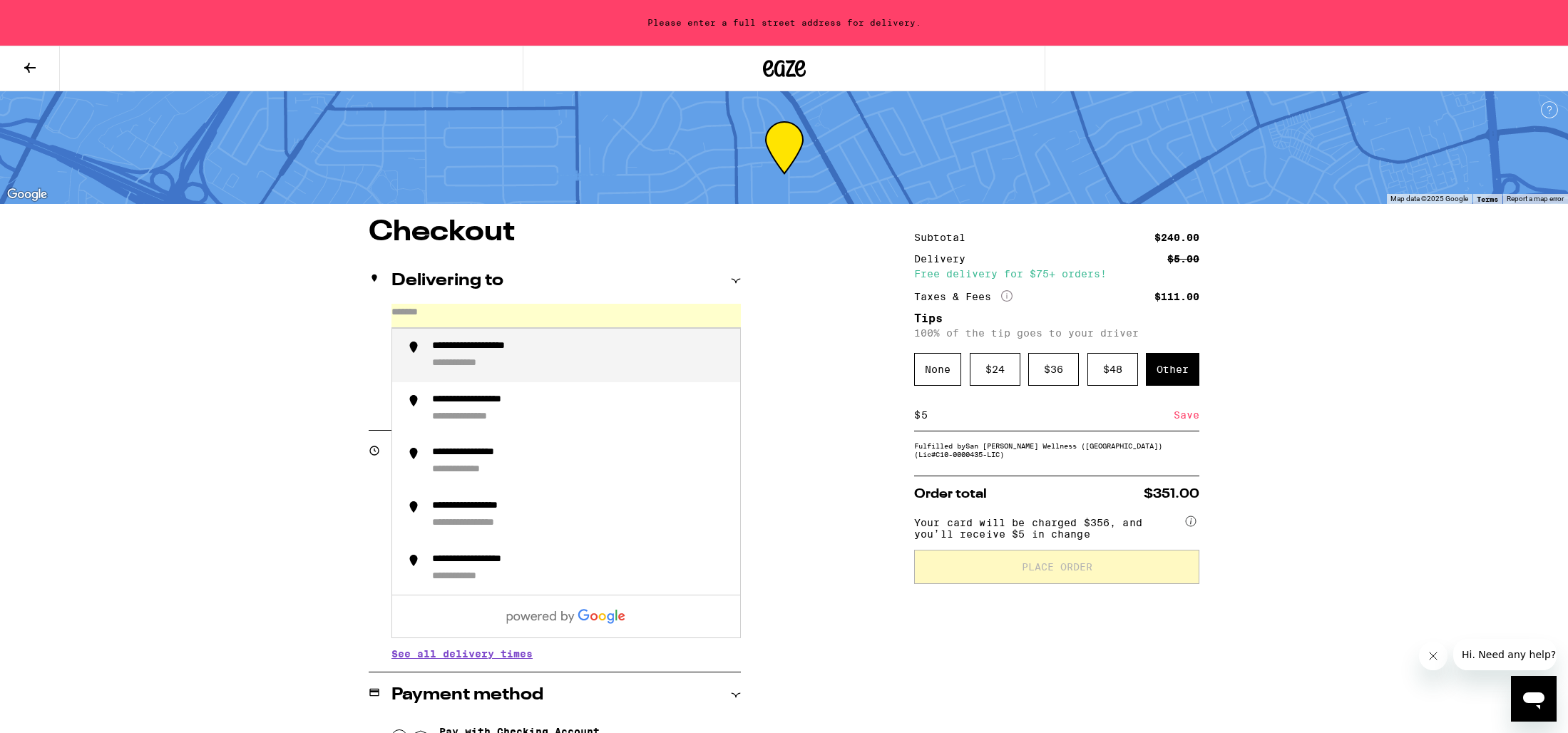
click at [587, 363] on div "**********" at bounding box center [580, 355] width 296 height 31
type input "**********"
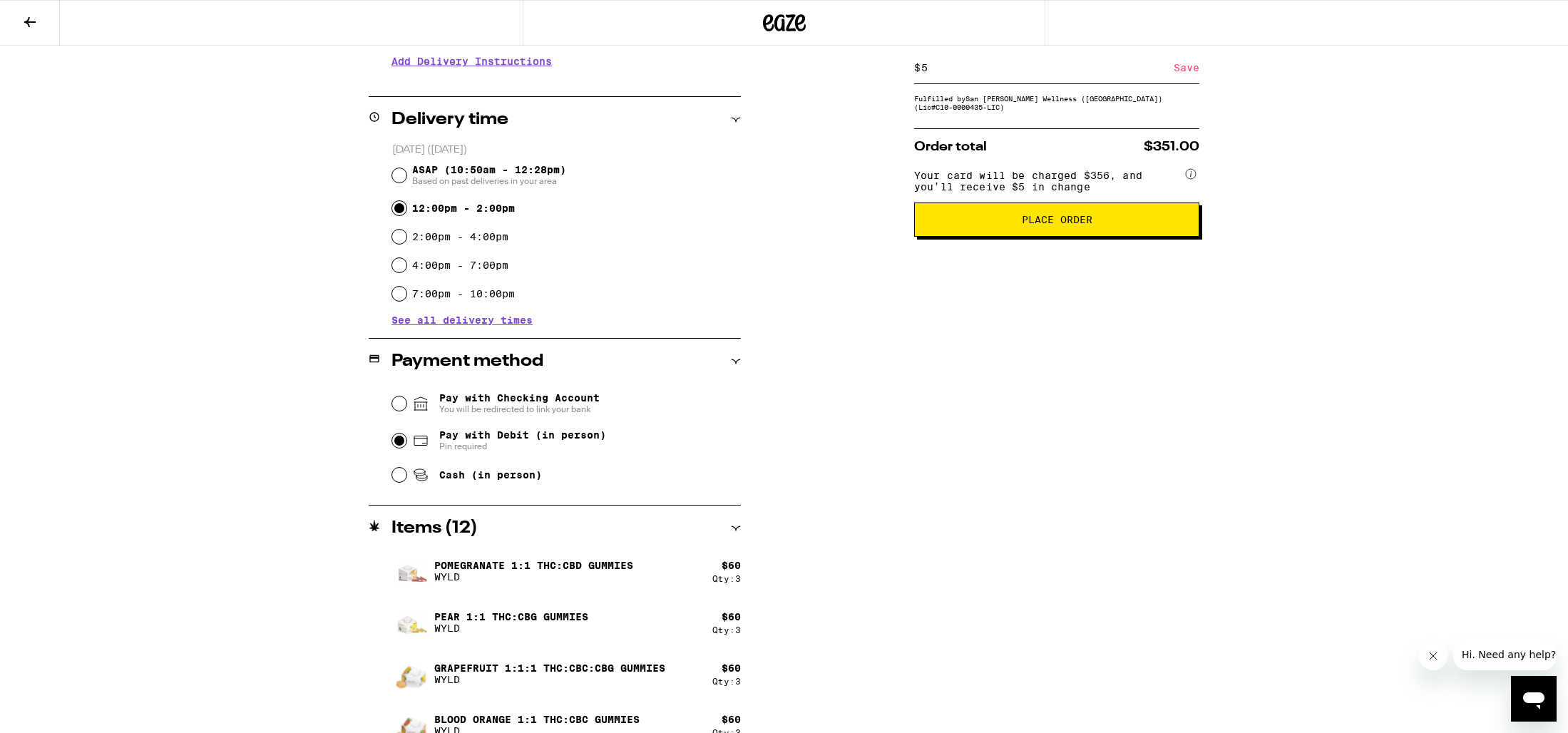
scroll to position [326, 0]
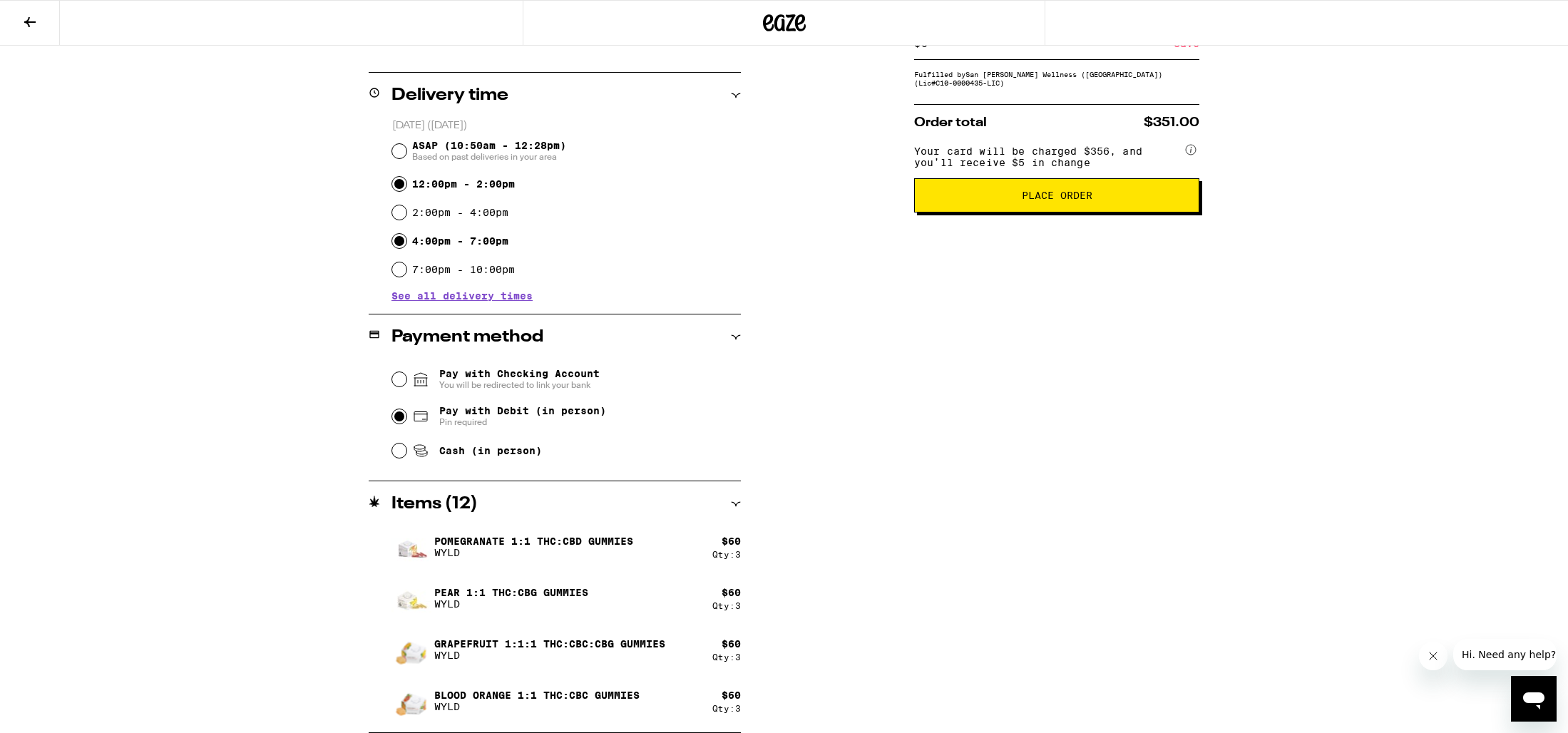
click at [401, 244] on input "4:00pm - 7:00pm" at bounding box center [399, 241] width 14 height 14
radio input "true"
click at [1031, 201] on span "Place Order" at bounding box center [1057, 195] width 71 height 10
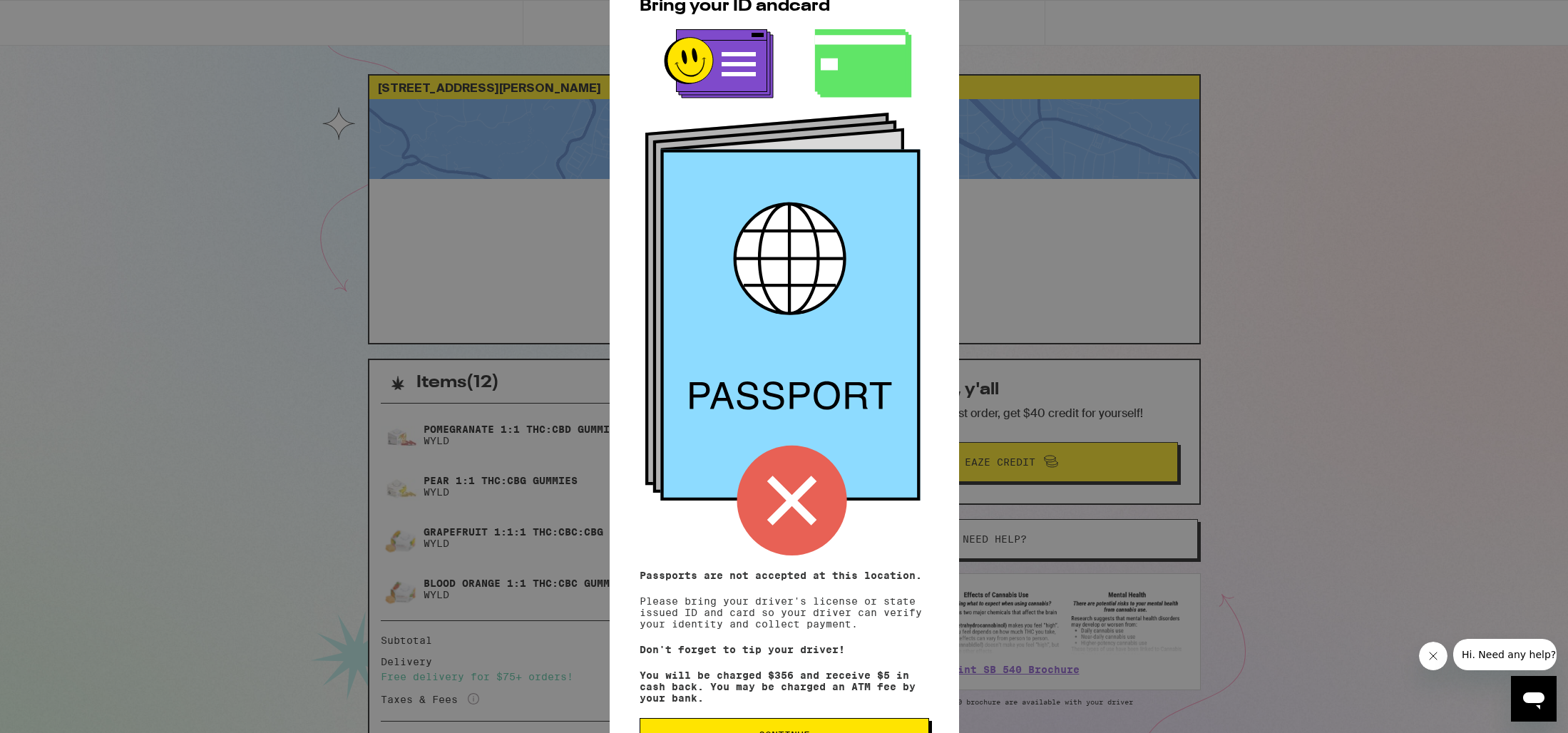
scroll to position [57, 0]
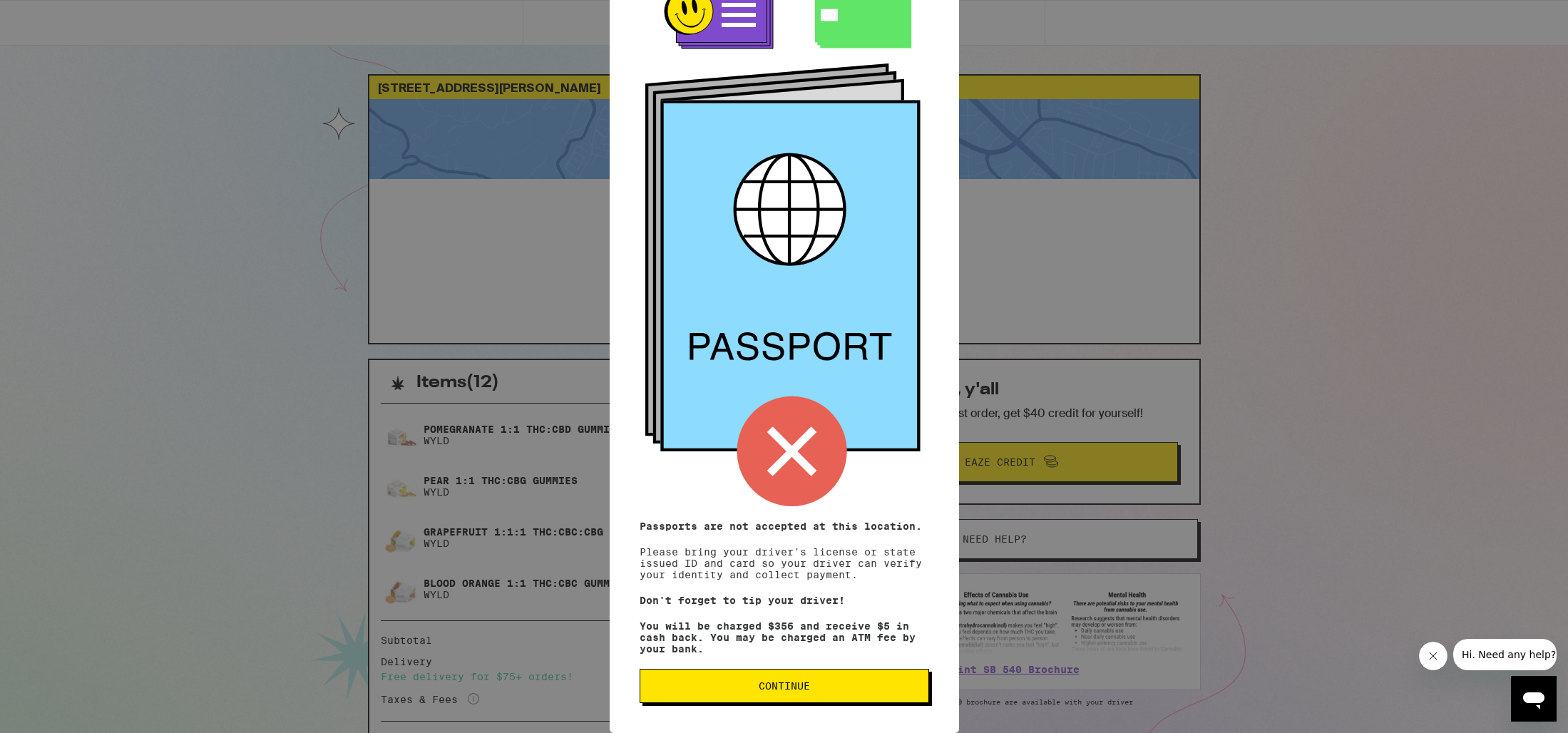
click at [792, 693] on button "Continue" at bounding box center [784, 685] width 289 height 34
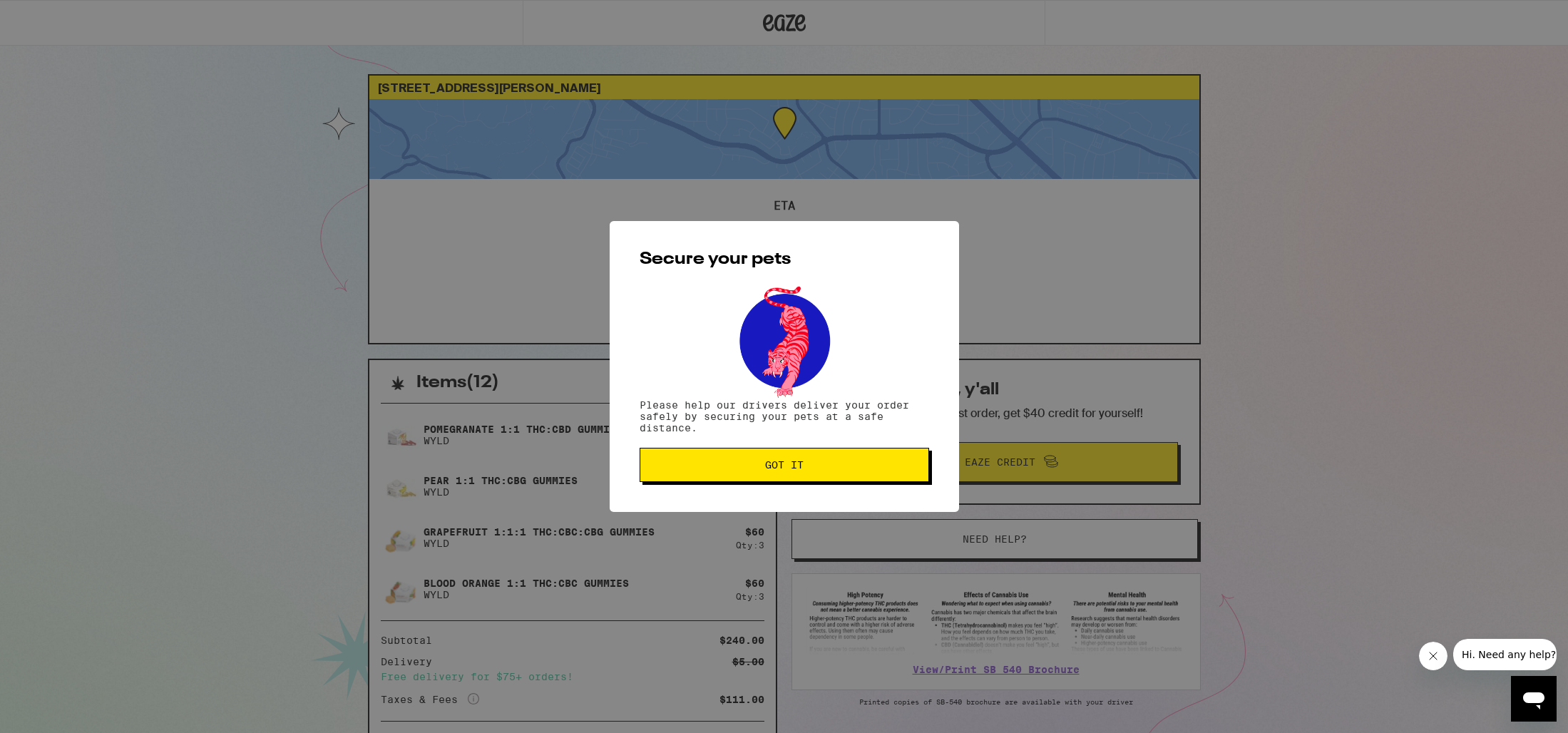
click at [805, 468] on span "Got it" at bounding box center [784, 465] width 265 height 10
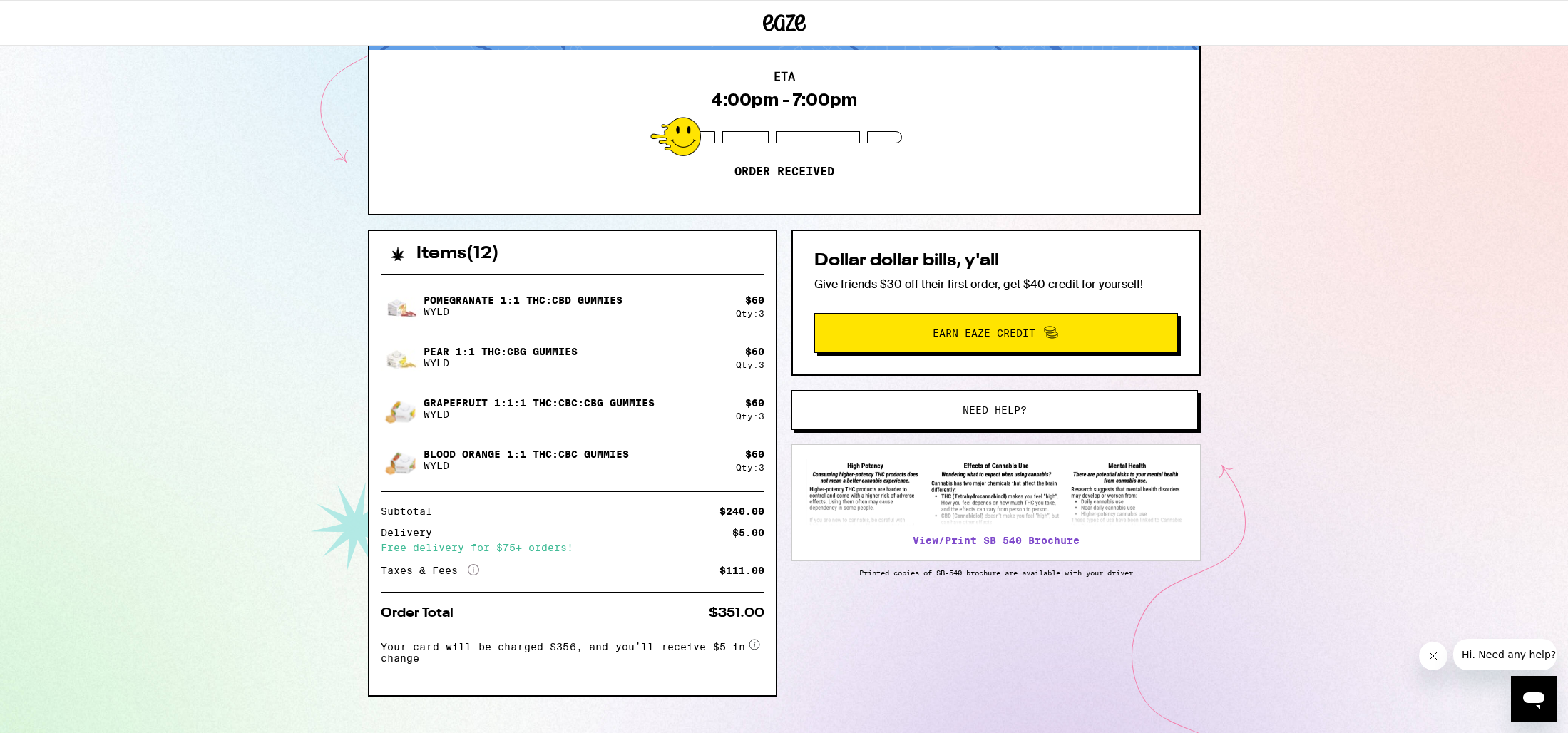
scroll to position [126, 0]
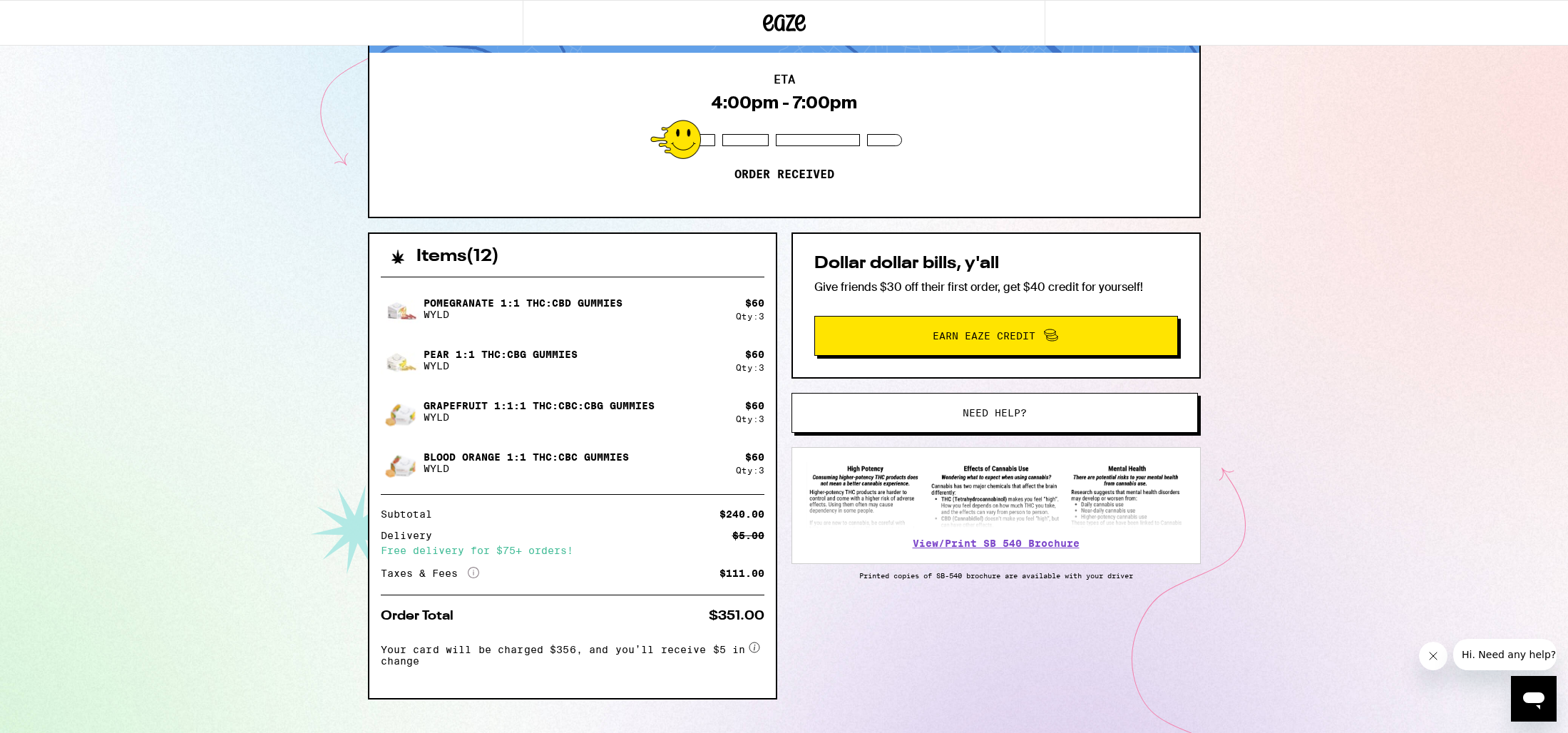
click at [294, 169] on div "6280 Vía De Adrianna San [PERSON_NAME] 95120 ETA 4:00pm - 7:00pm Order received…" at bounding box center [784, 315] width 1568 height 883
